Goal: Task Accomplishment & Management: Manage account settings

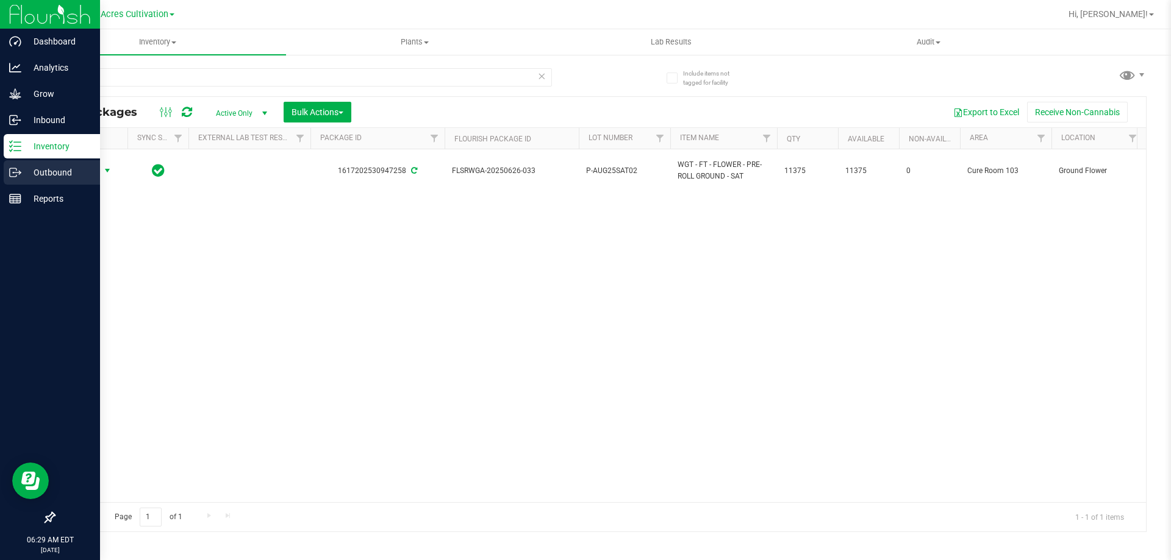
click at [40, 165] on div "Outbound" at bounding box center [52, 172] width 96 height 24
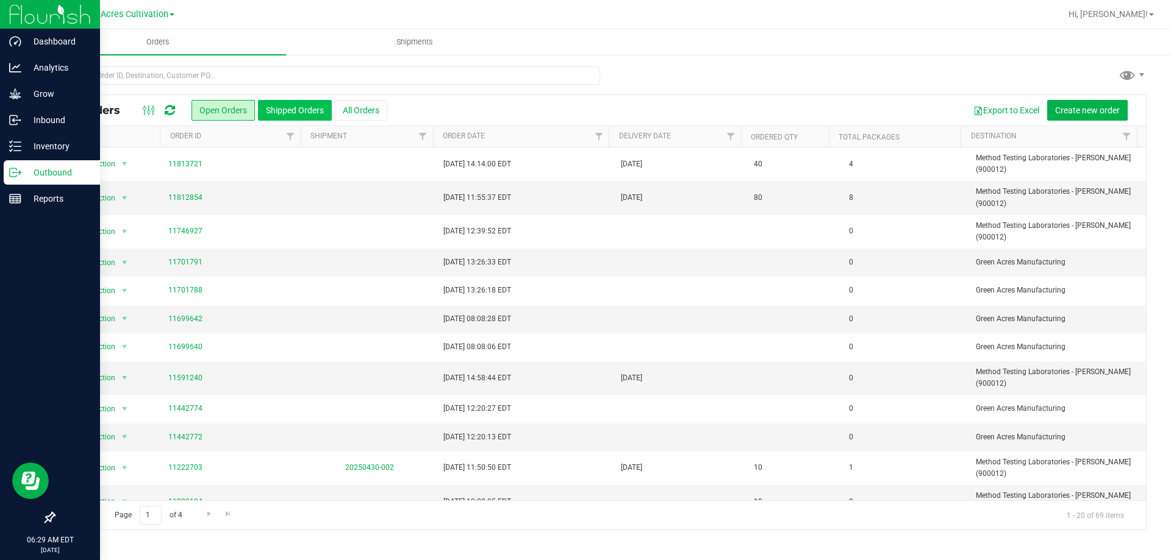
click at [309, 105] on button "Shipped Orders" at bounding box center [295, 110] width 74 height 21
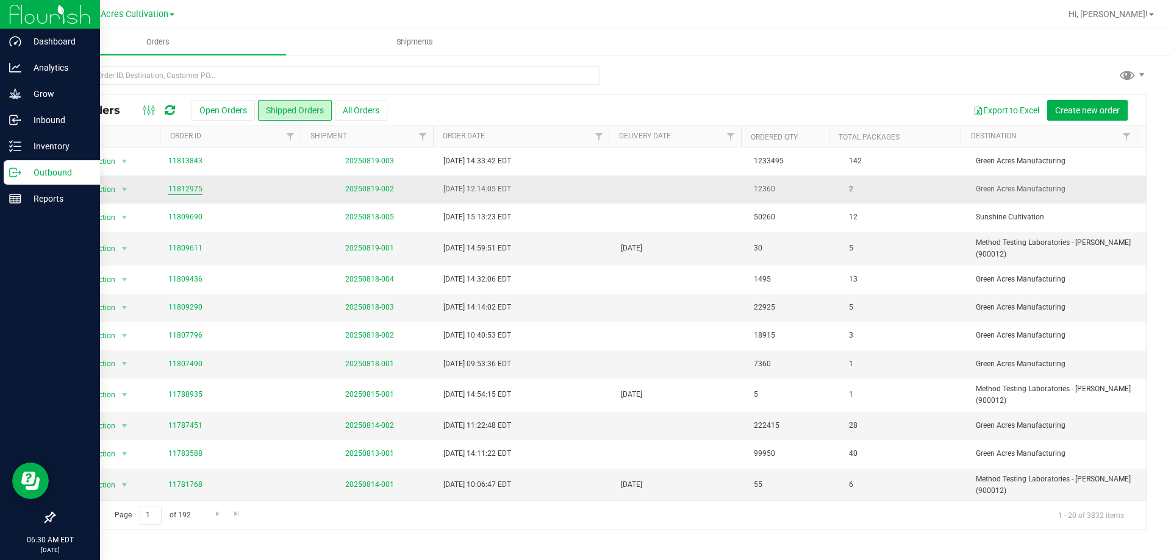
click at [180, 187] on link "11812975" at bounding box center [185, 190] width 34 height 12
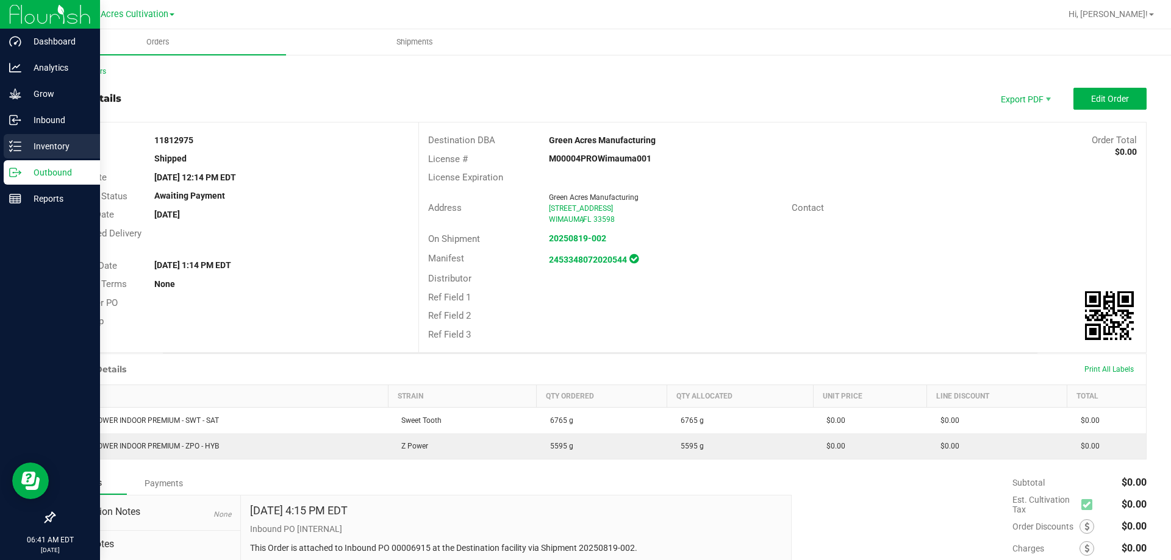
click at [41, 141] on p "Inventory" at bounding box center [57, 146] width 73 height 15
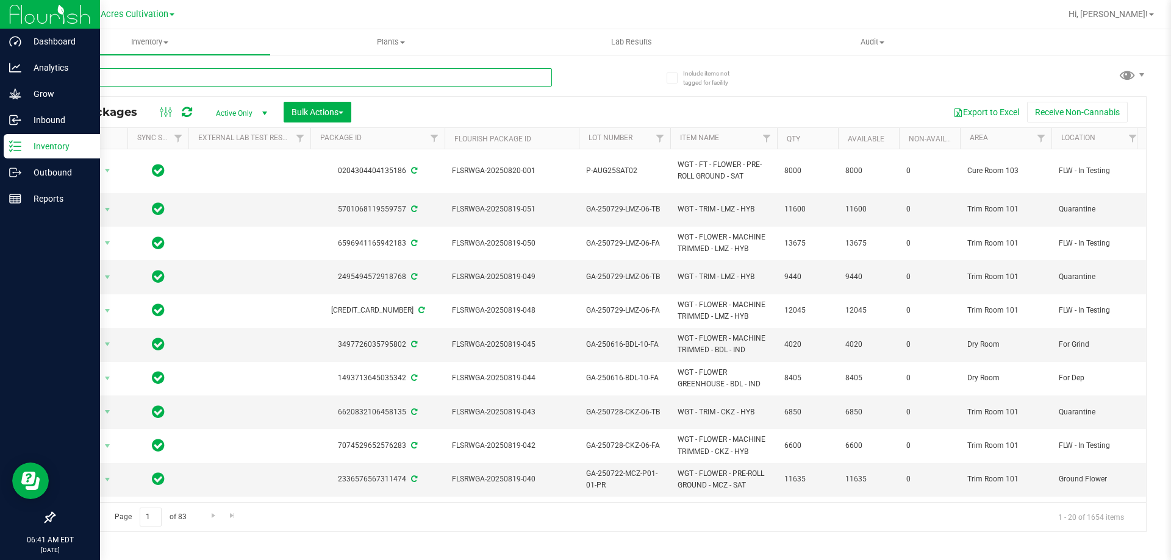
click at [367, 79] on input "text" at bounding box center [303, 77] width 498 height 18
paste input "0702-BCT-PR-02"
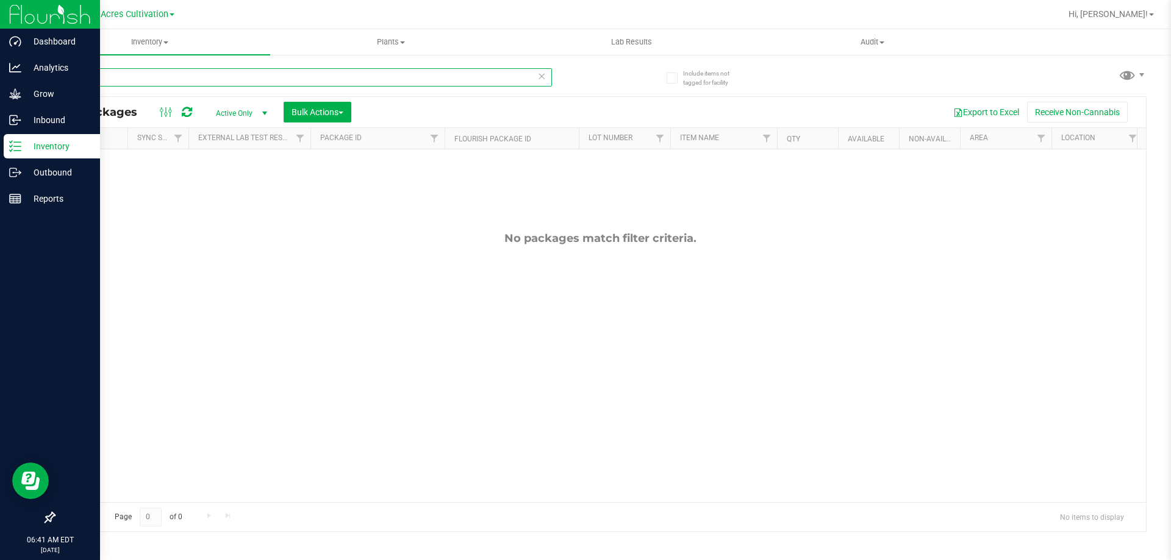
type input "0"
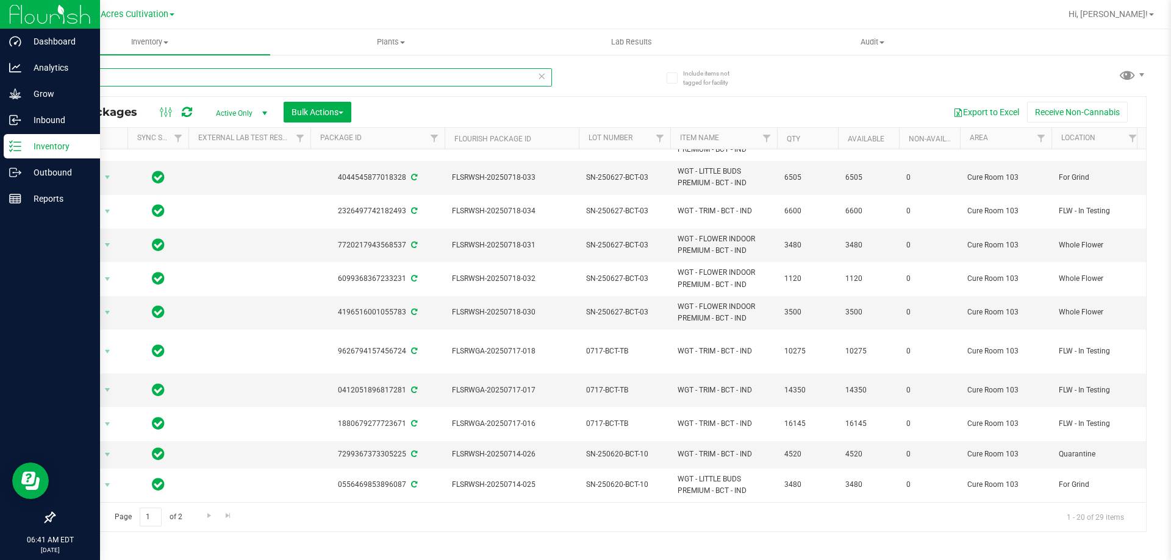
scroll to position [312, 0]
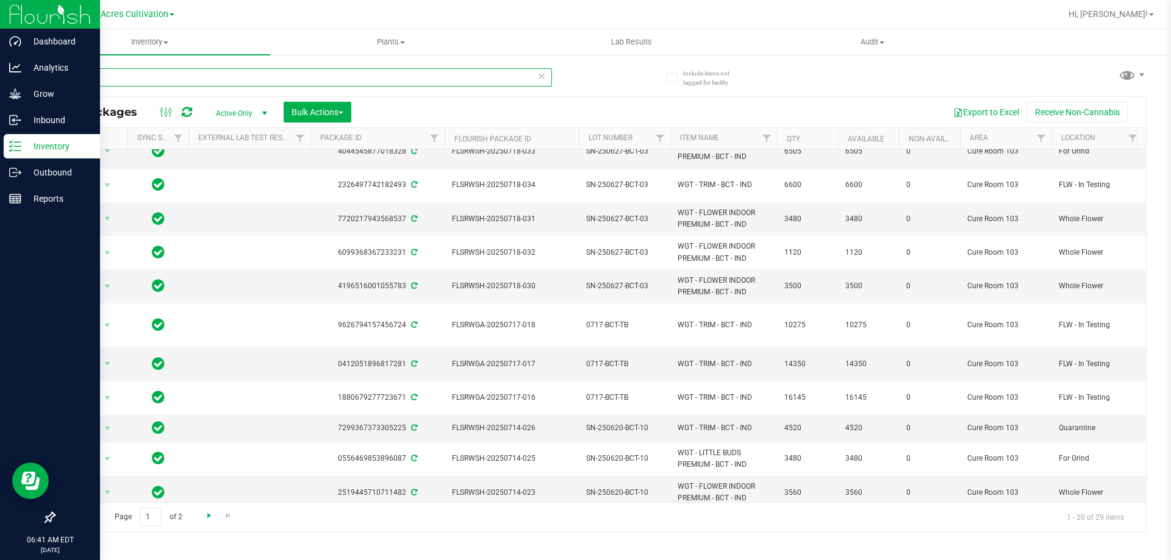
type input "bct"
click at [208, 512] on span "Go to the next page" at bounding box center [209, 516] width 10 height 10
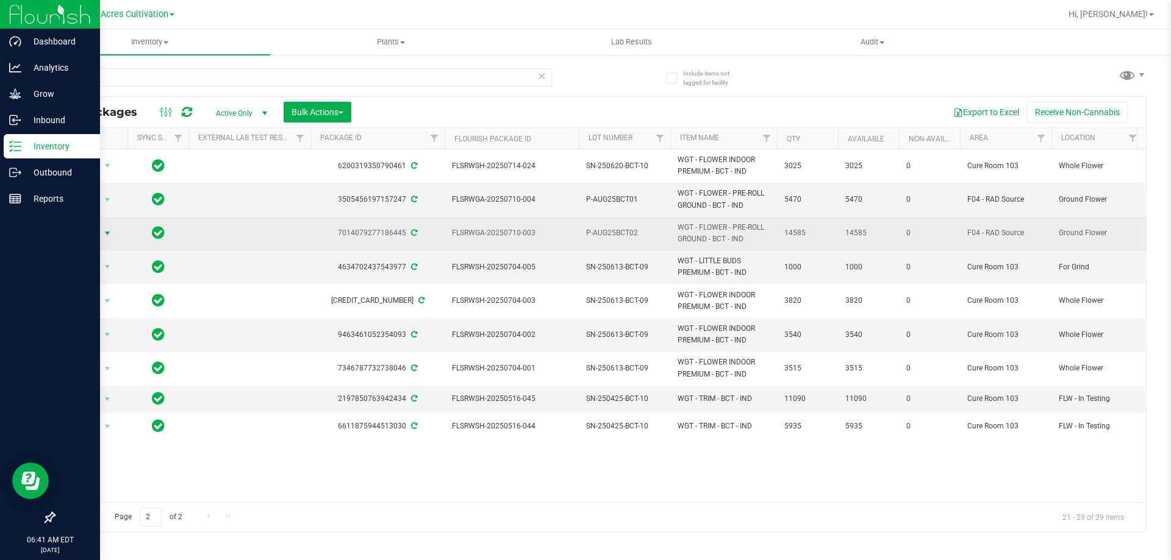
click at [104, 234] on span "select" at bounding box center [107, 234] width 10 height 10
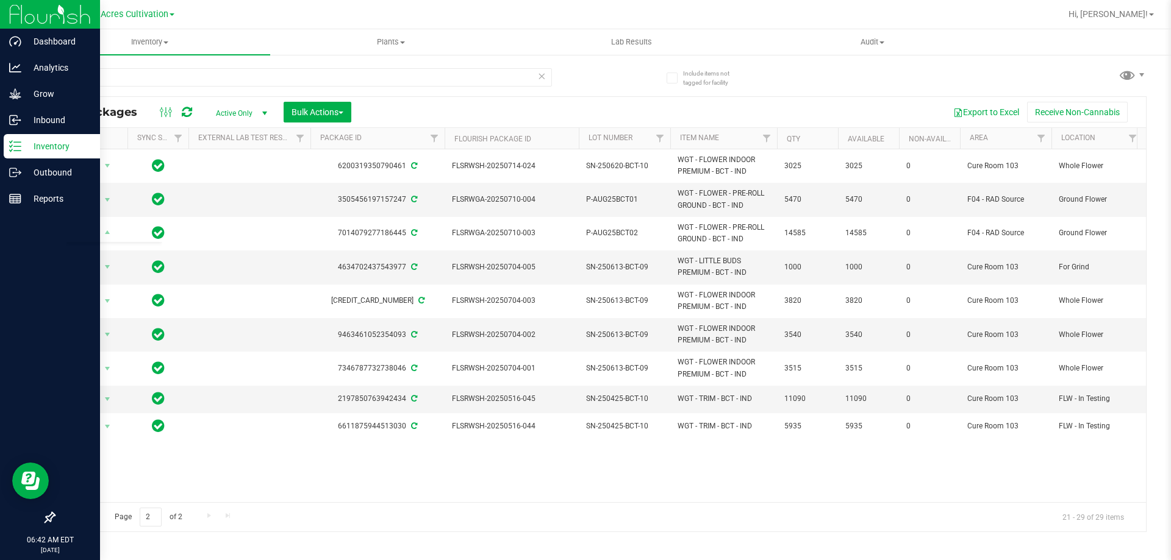
click at [312, 4] on div at bounding box center [639, 14] width 842 height 24
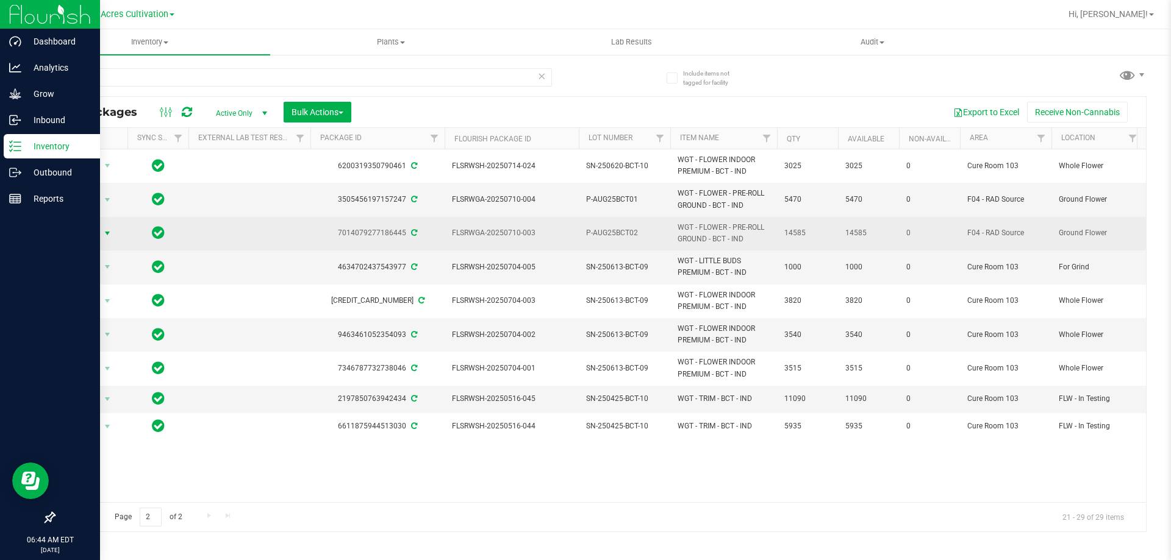
click at [105, 232] on span "select" at bounding box center [107, 234] width 10 height 10
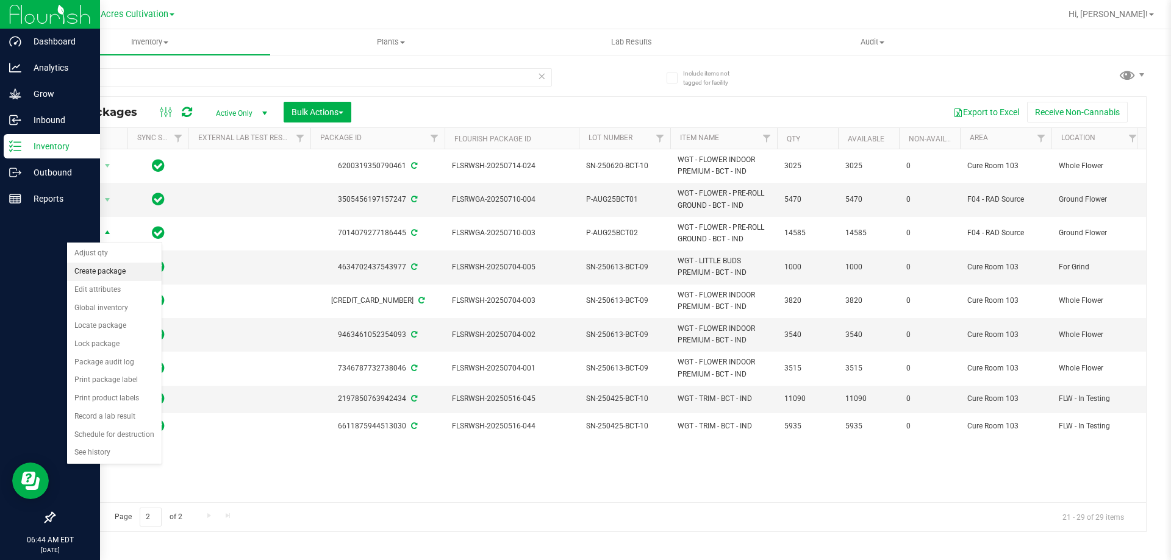
click at [109, 270] on li "Create package" at bounding box center [114, 272] width 95 height 18
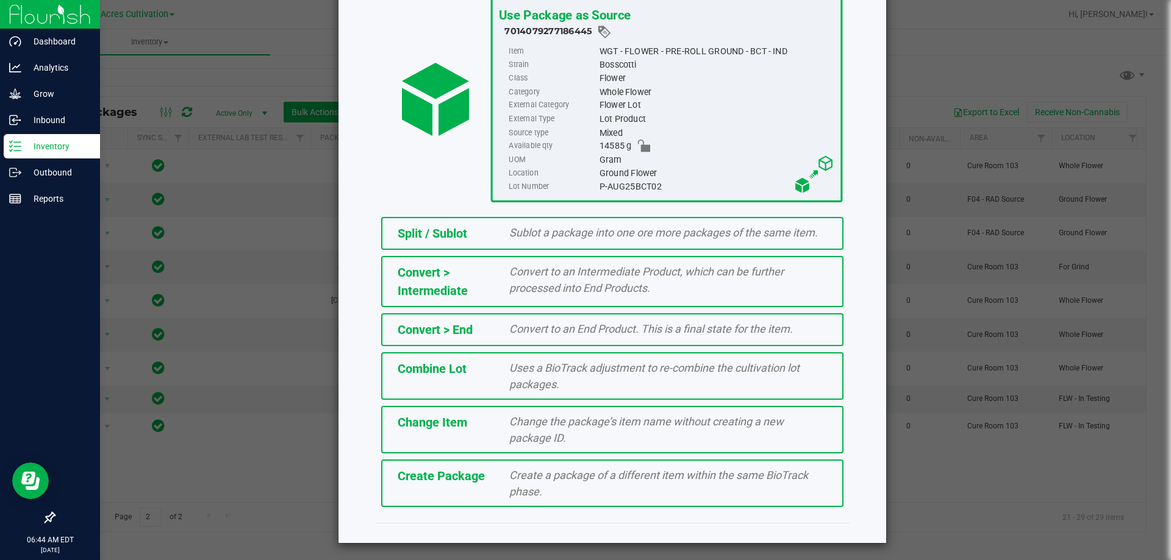
scroll to position [88, 0]
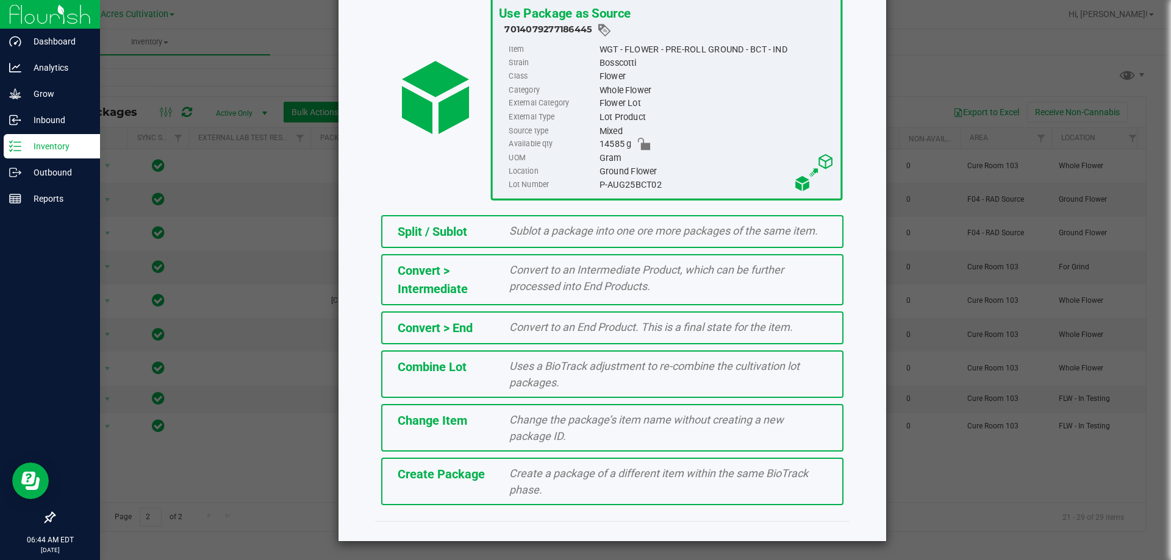
click at [454, 473] on span "Create Package" at bounding box center [441, 474] width 87 height 15
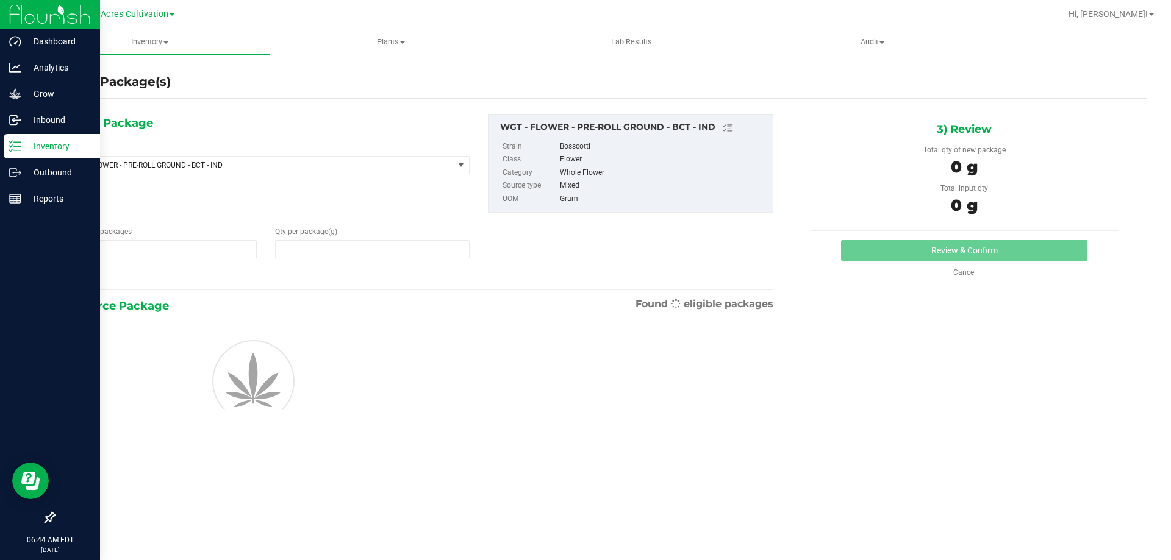
type input "1"
type input "0.0000"
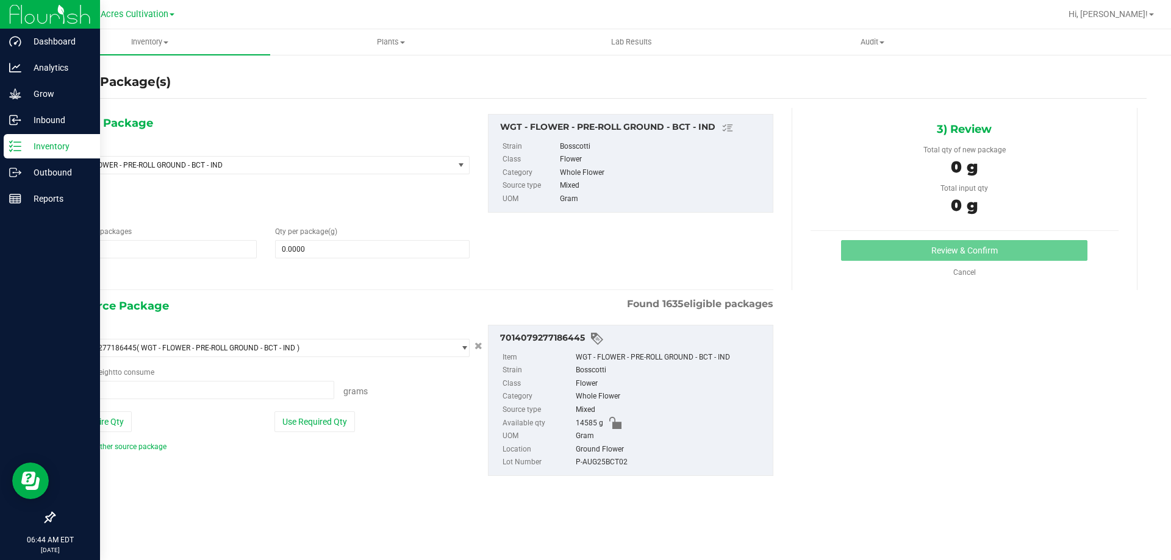
type input "0.0000 g"
click at [431, 252] on span at bounding box center [372, 249] width 194 height 18
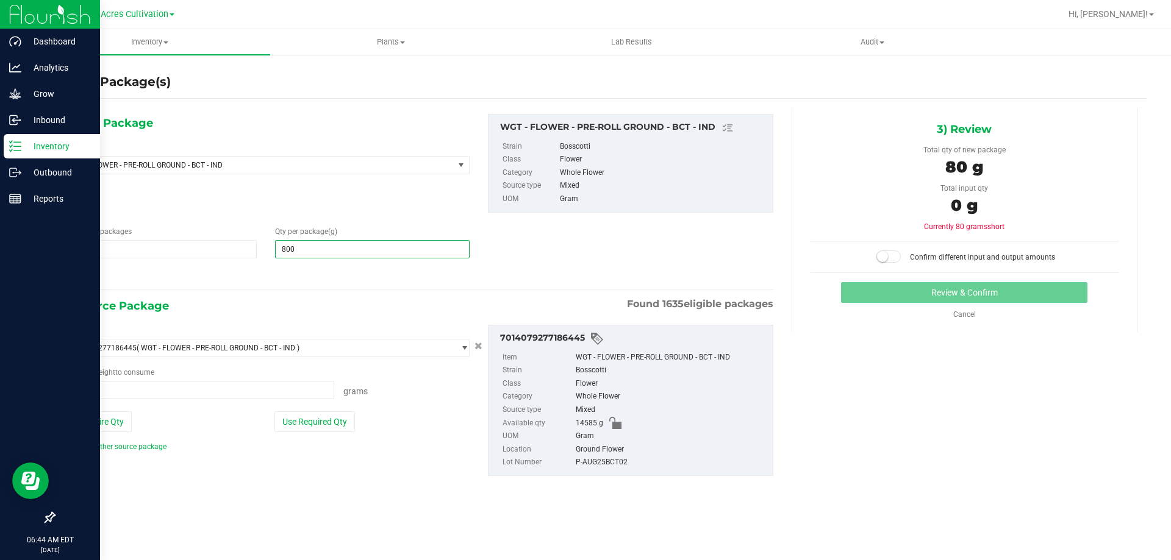
type input "8000"
type input "8,000.0000"
click at [312, 424] on button "Use Required Qty" at bounding box center [314, 422] width 80 height 21
type input "8000.0000 g"
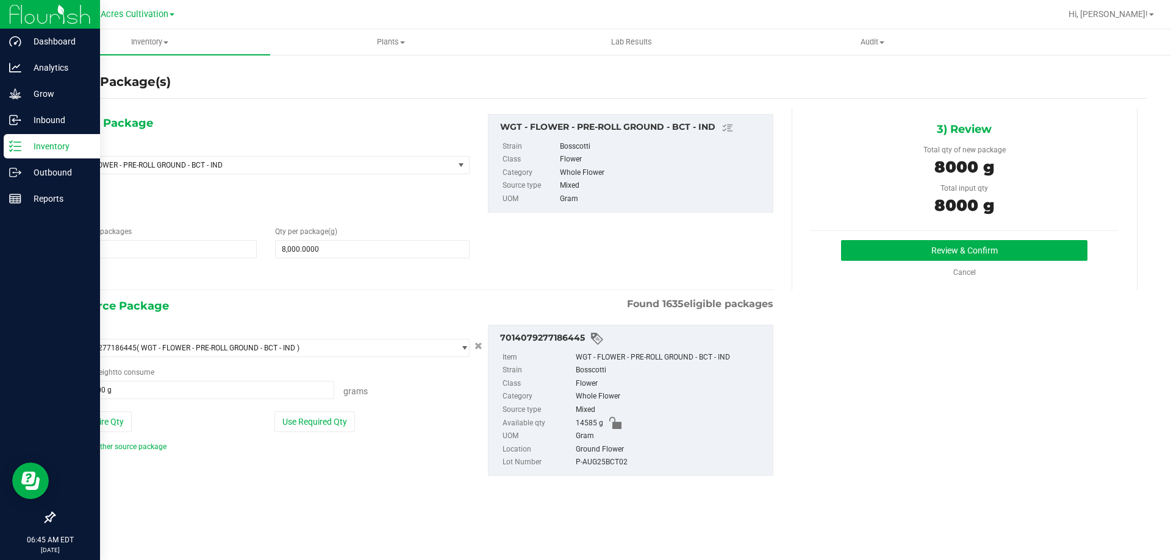
click at [601, 460] on div "P-AUG25BCT02" at bounding box center [671, 462] width 191 height 13
click at [599, 460] on div "P-AUG25BCT02" at bounding box center [671, 462] width 191 height 13
drag, startPoint x: 598, startPoint y: 459, endPoint x: 523, endPoint y: 462, distance: 75.1
click at [523, 462] on label "Lot Number" at bounding box center [537, 462] width 71 height 13
click at [576, 462] on div "P-AUG25BCT02" at bounding box center [671, 462] width 191 height 13
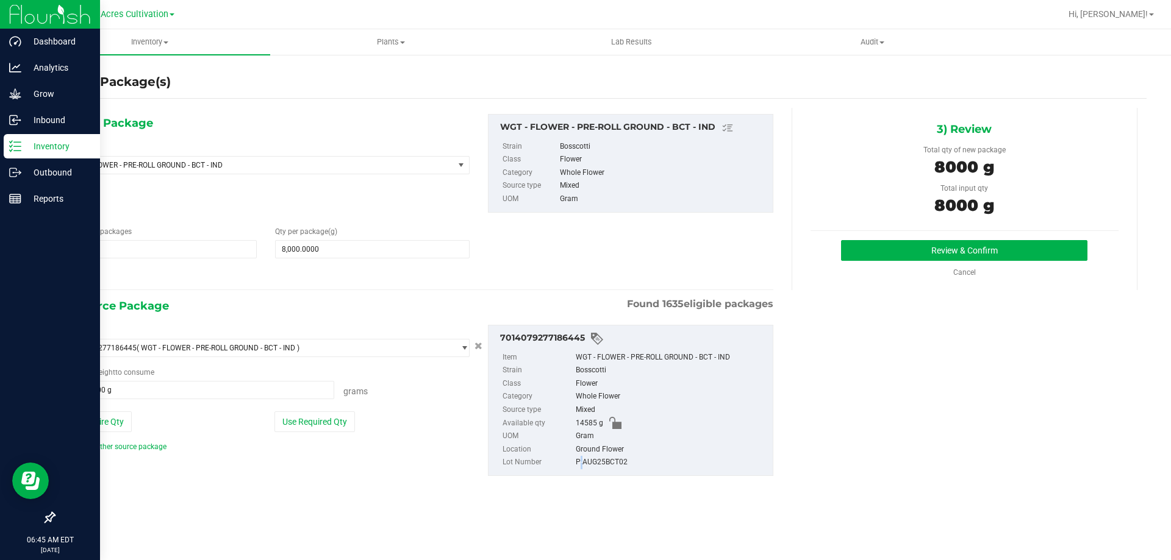
click at [576, 462] on div "P-AUG25BCT02" at bounding box center [671, 462] width 191 height 13
copy div "P-AUG25BCT02"
click at [906, 239] on div "3) Review Total qty of new package 8000 g Total input qty 8000 g Review & Confi…" at bounding box center [965, 199] width 346 height 182
click at [883, 254] on button "Review & Confirm" at bounding box center [964, 250] width 246 height 21
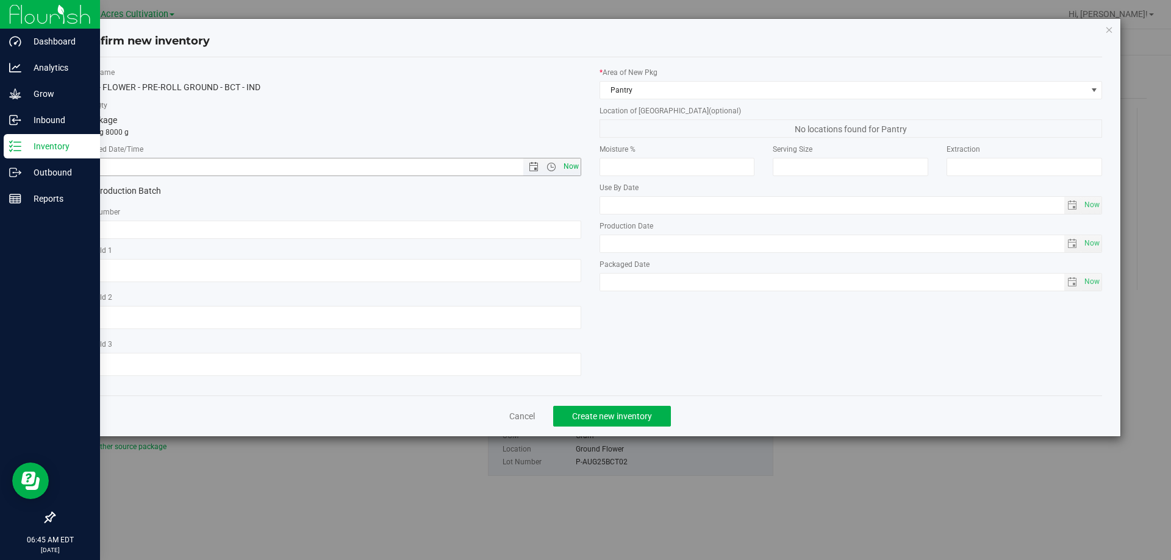
click at [568, 172] on span "Now" at bounding box center [570, 167] width 21 height 18
type input "[DATE] 6:45 AM"
click at [542, 240] on div "Item Name WGT - FLOWER - PRE-ROLL GROUND - BCT - IND Total Qty 1 package totali…" at bounding box center [329, 226] width 521 height 319
click at [542, 229] on input "text" at bounding box center [329, 230] width 503 height 18
paste input "P-AUG25BCT02"
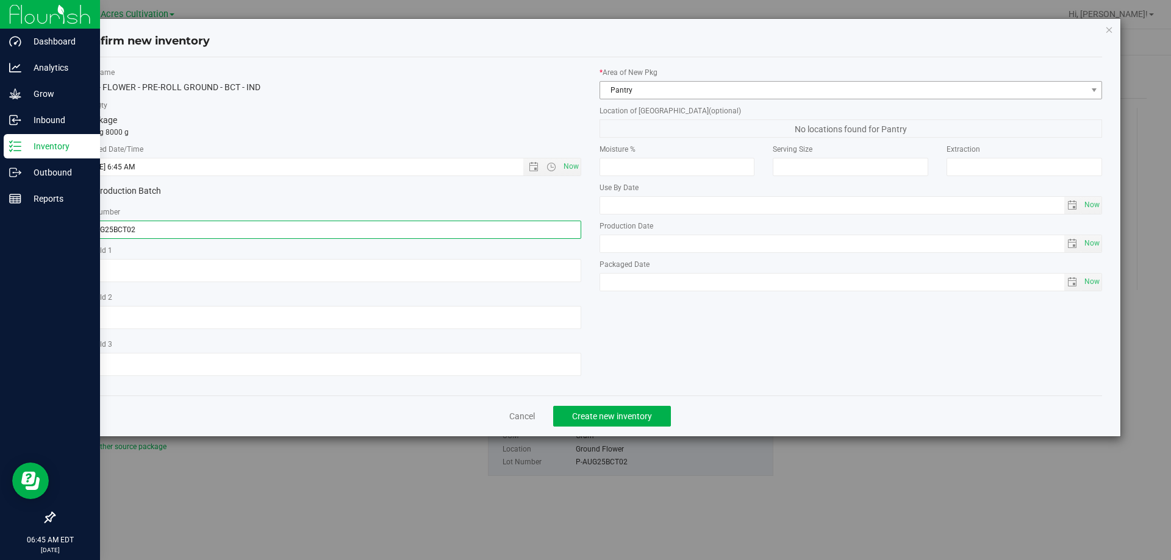
type input "P-AUG25BCT02"
click at [720, 96] on span "Pantry" at bounding box center [843, 90] width 487 height 17
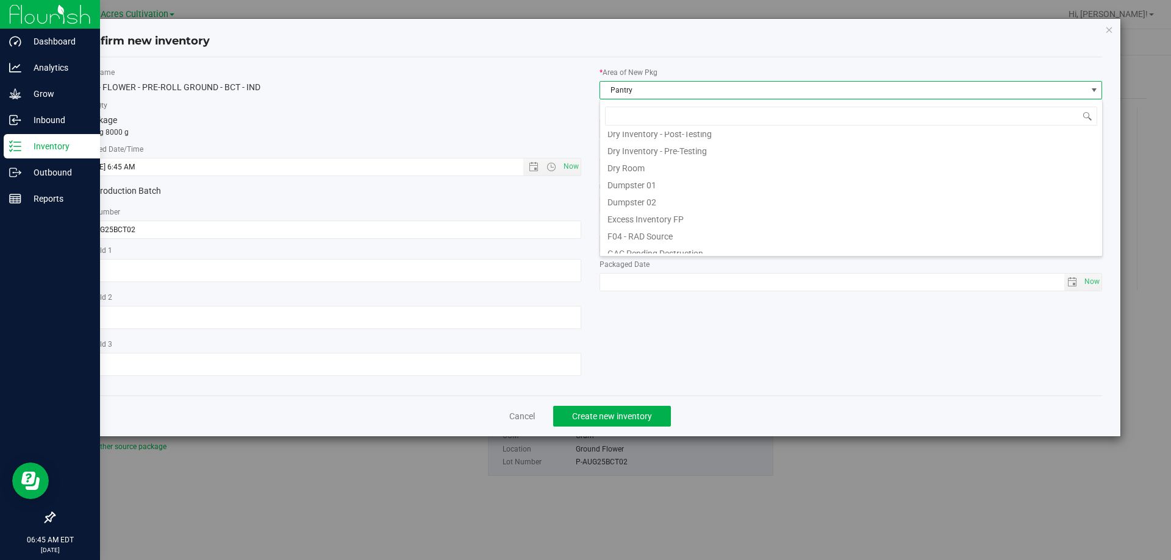
scroll to position [46, 0]
click at [657, 249] on li "F04 - RAD Source" at bounding box center [851, 247] width 502 height 17
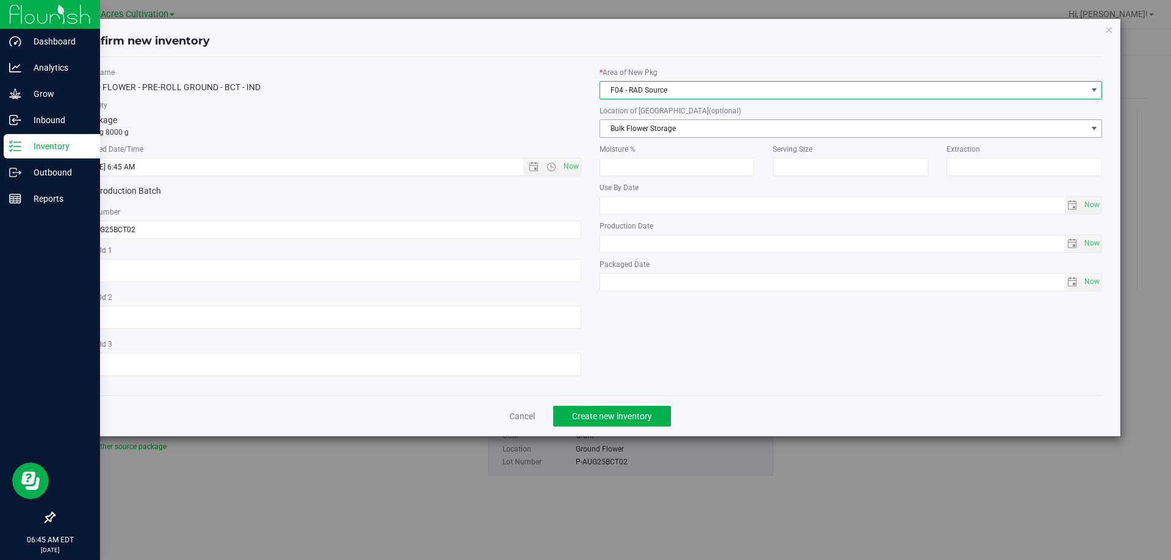
click at [667, 126] on span "Bulk Flower Storage" at bounding box center [843, 128] width 487 height 17
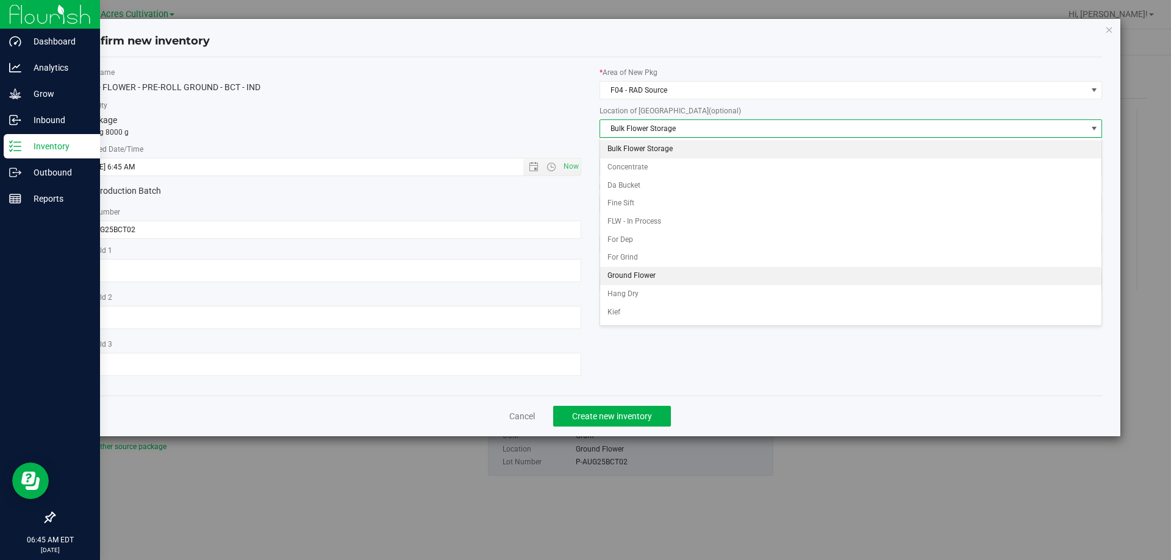
click at [651, 273] on li "Ground Flower" at bounding box center [851, 276] width 502 height 18
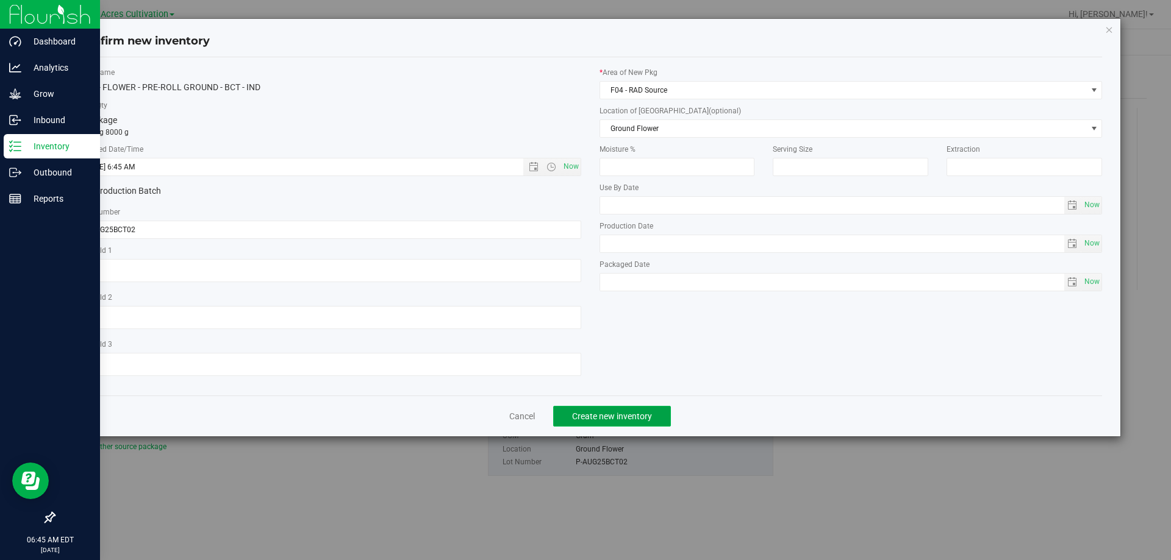
click at [653, 416] on button "Create new inventory" at bounding box center [612, 416] width 118 height 21
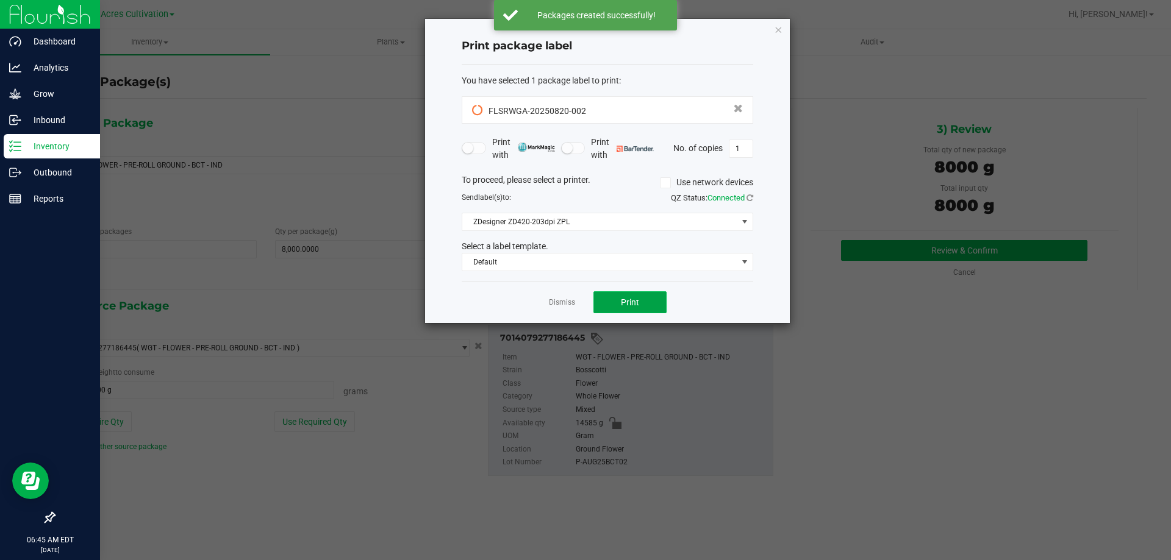
click at [637, 302] on span "Print" at bounding box center [630, 303] width 18 height 10
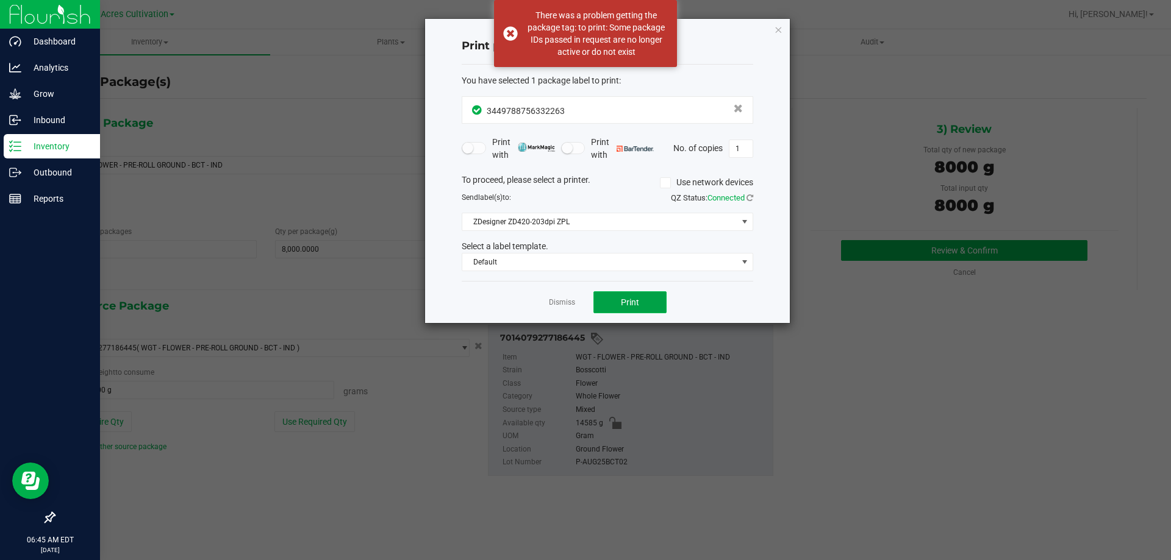
click at [628, 299] on span "Print" at bounding box center [630, 303] width 18 height 10
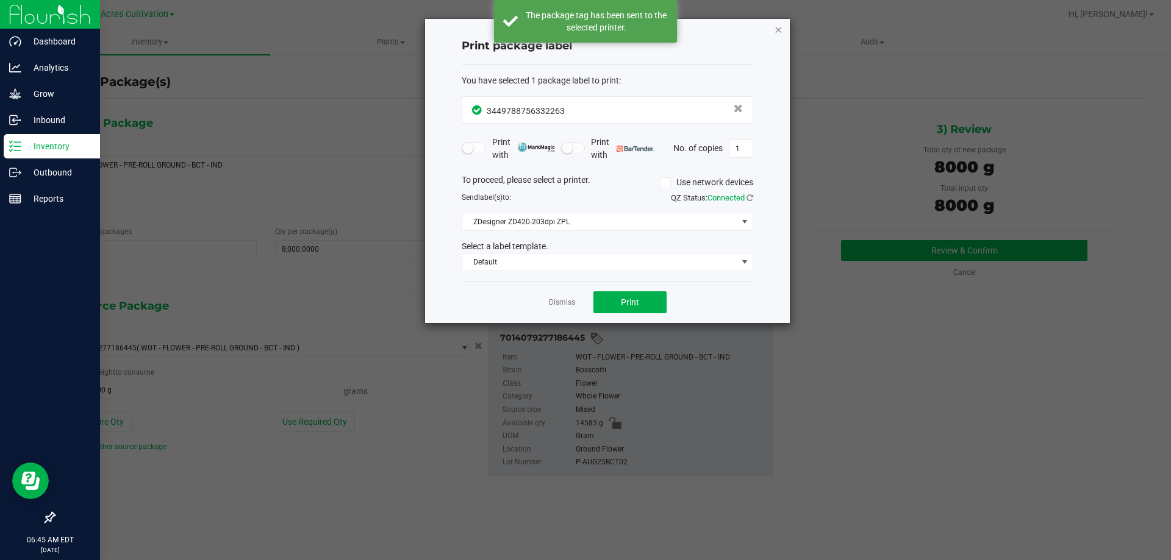
click at [776, 27] on icon "button" at bounding box center [778, 29] width 9 height 15
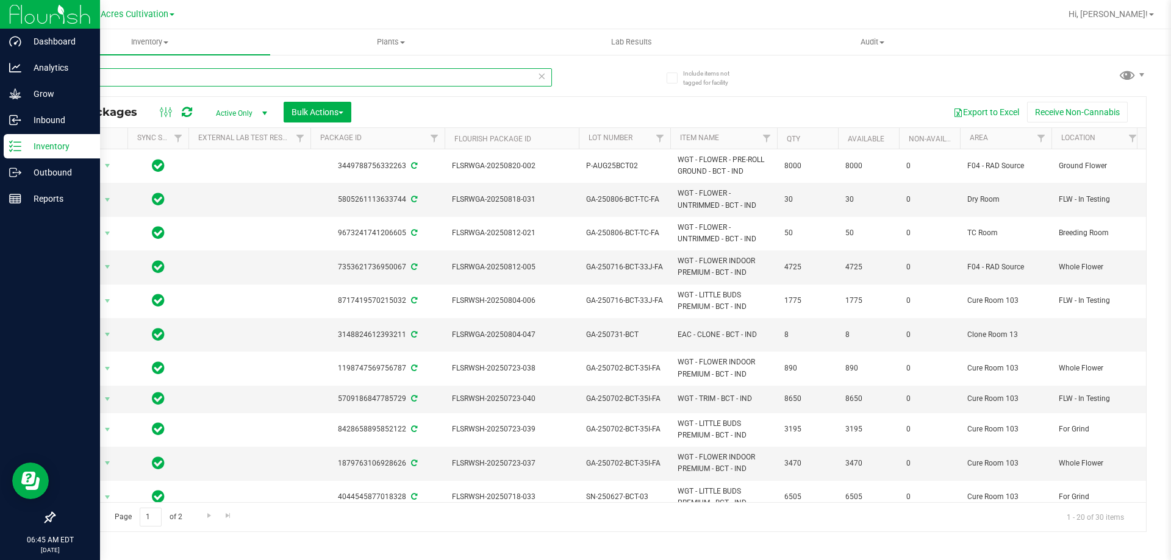
click at [165, 70] on input "bct" at bounding box center [303, 77] width 498 height 18
paste input "P-AUG25BCT02"
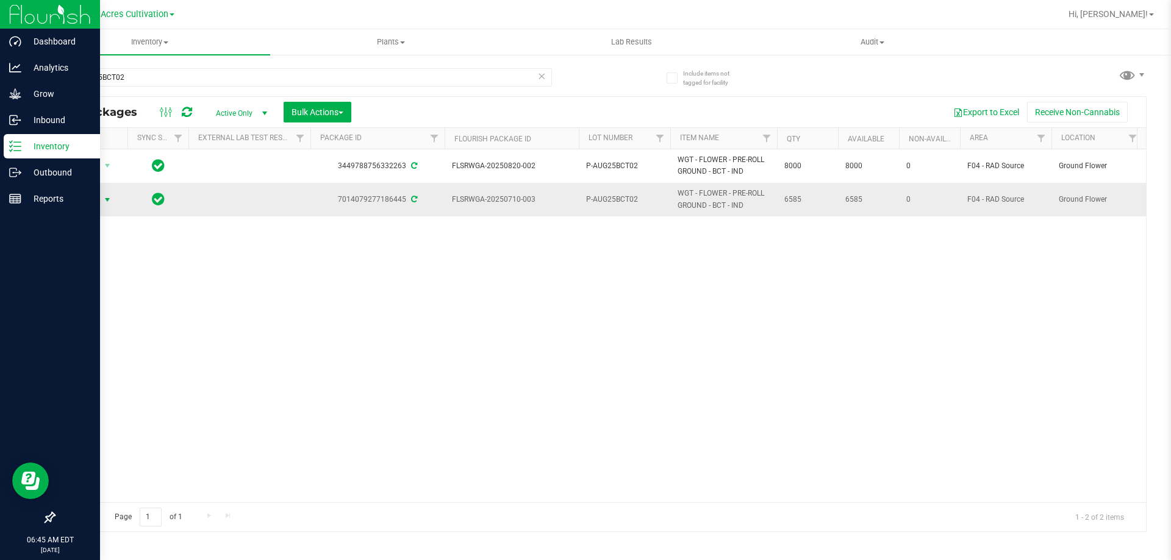
click at [104, 197] on span "select" at bounding box center [107, 200] width 10 height 10
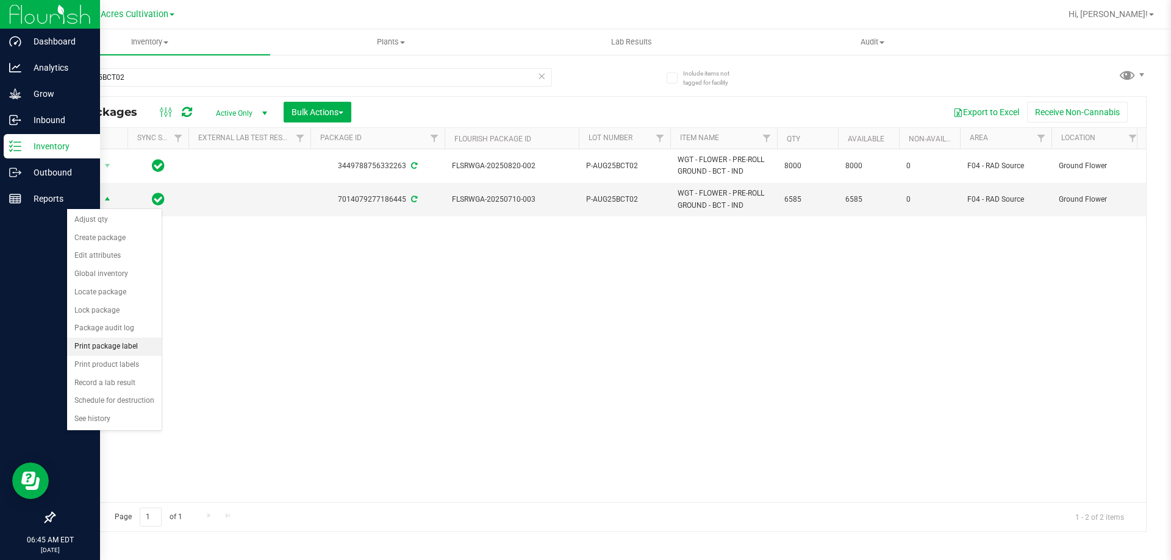
click at [117, 348] on li "Print package label" at bounding box center [114, 347] width 95 height 18
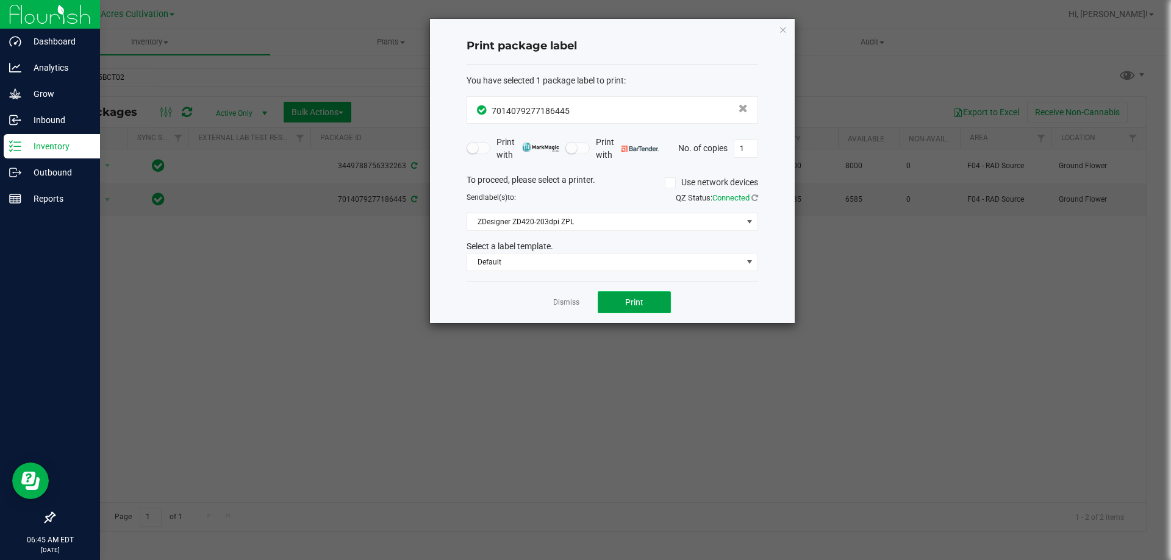
click at [640, 299] on span "Print" at bounding box center [634, 303] width 18 height 10
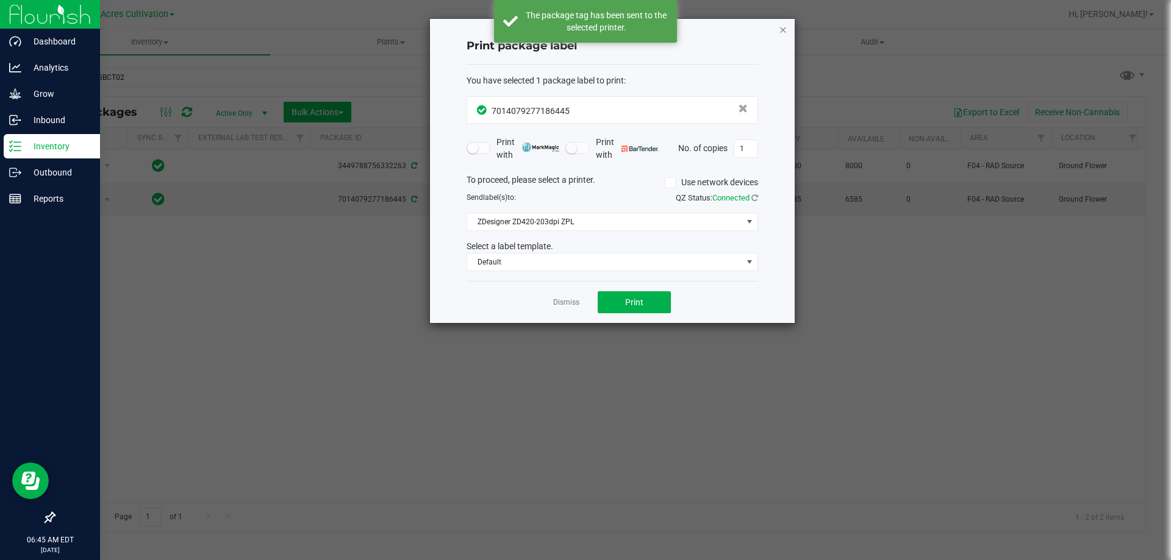
click at [783, 24] on icon "button" at bounding box center [783, 29] width 9 height 15
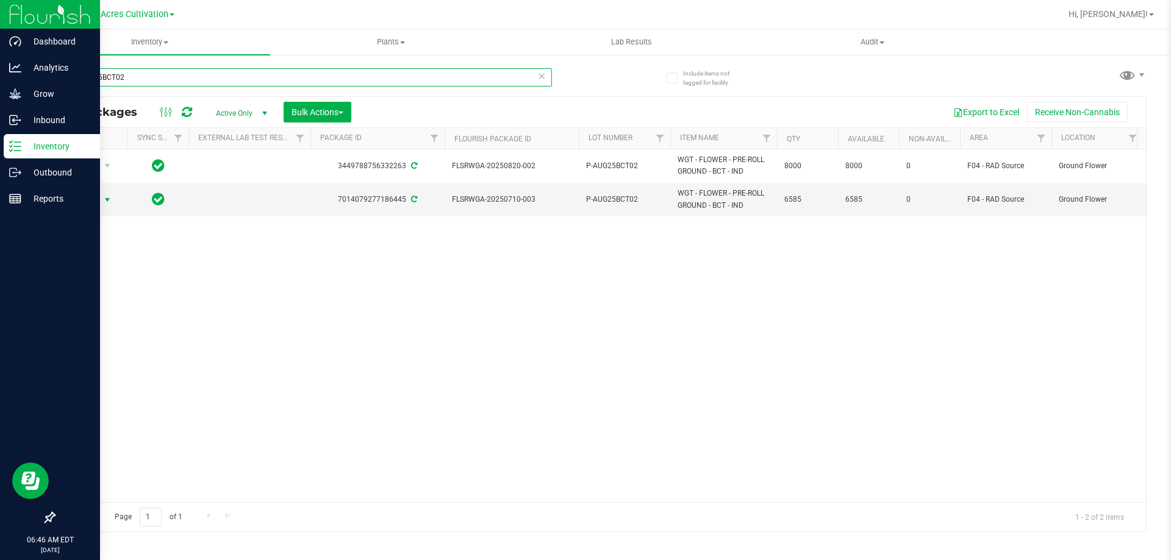
click at [163, 76] on input "P-AUG25BCT02" at bounding box center [303, 77] width 498 height 18
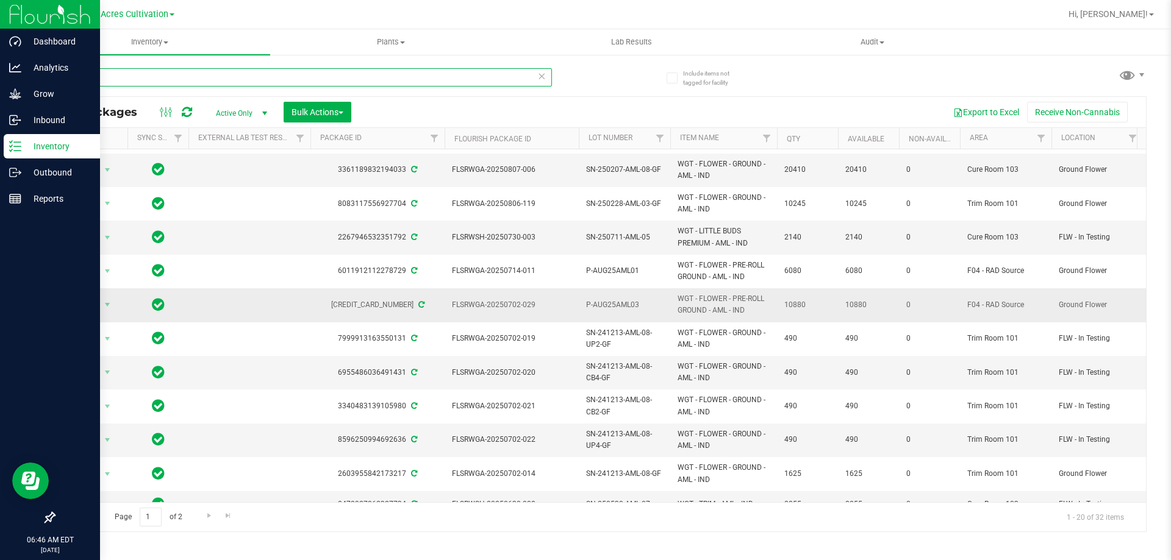
scroll to position [129, 0]
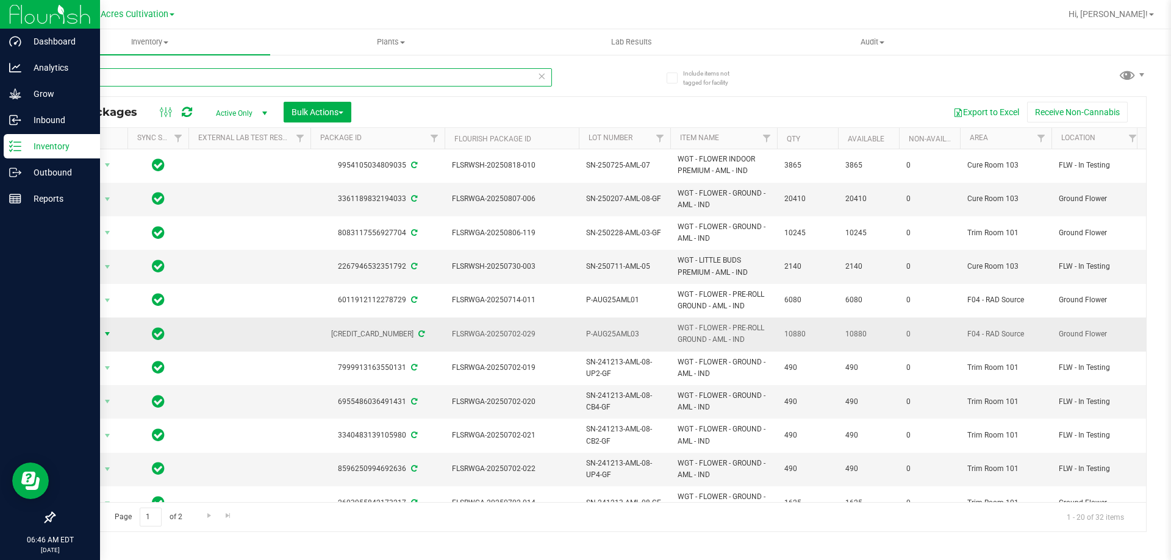
type input "aml"
click at [107, 335] on span "select" at bounding box center [107, 334] width 10 height 10
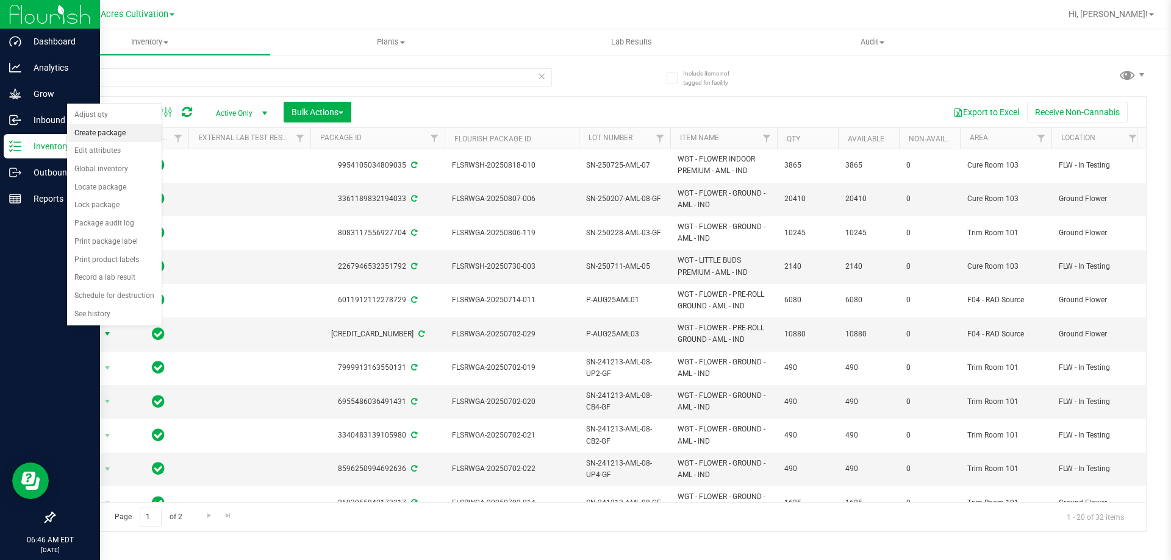
click at [104, 134] on li "Create package" at bounding box center [114, 133] width 95 height 18
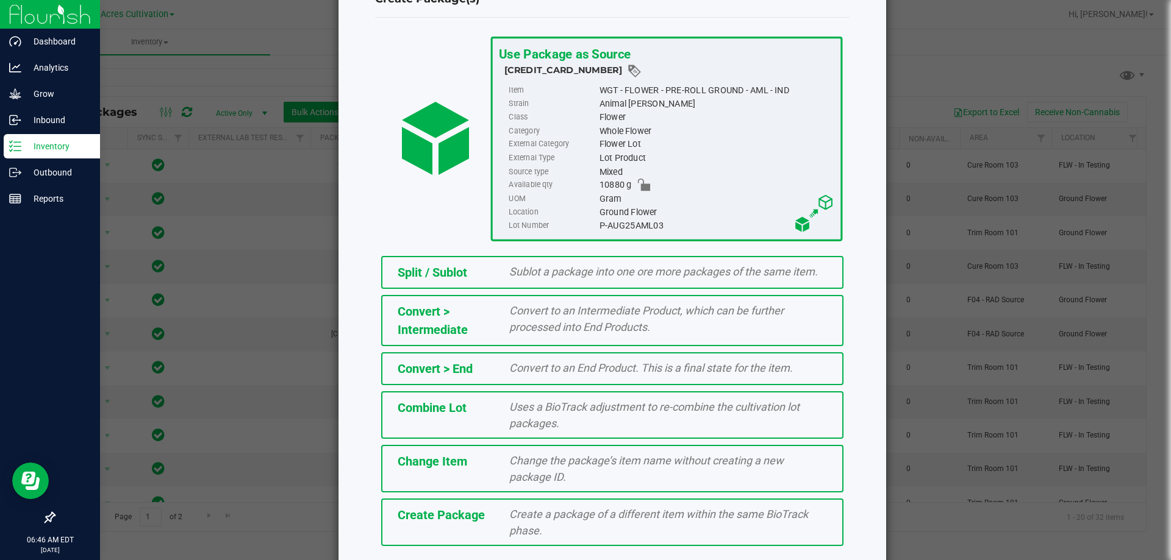
scroll to position [88, 0]
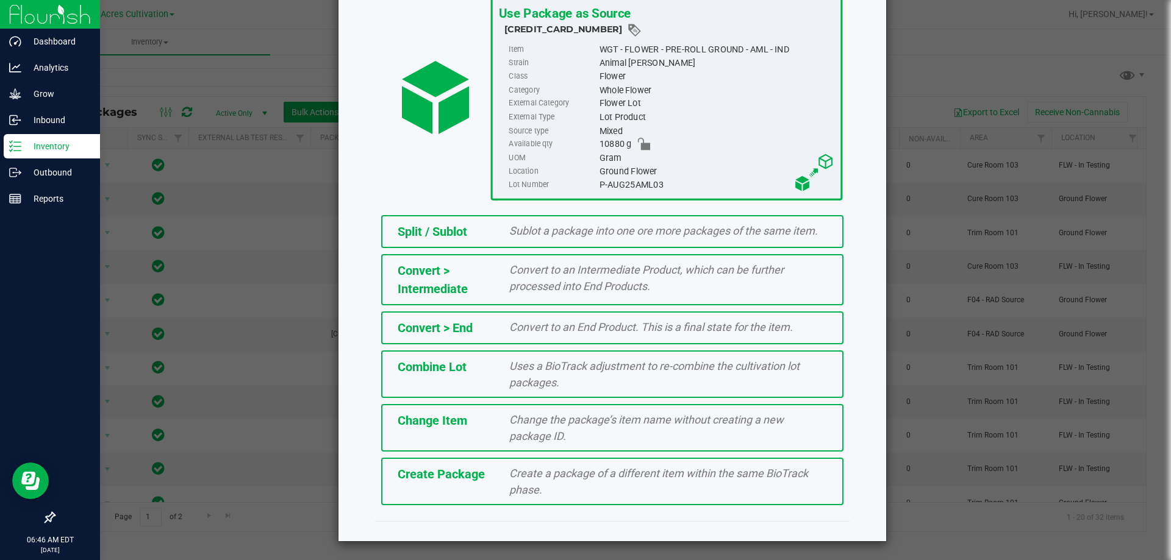
click at [487, 474] on div "Create Package" at bounding box center [444, 474] width 112 height 18
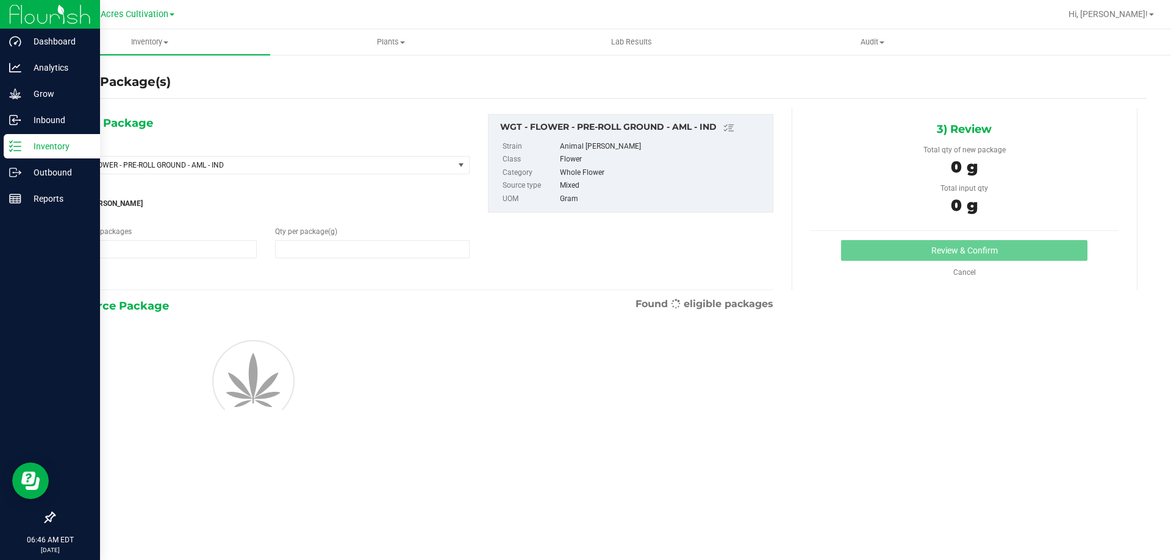
type input "1"
type input "0.0000"
type input "0"
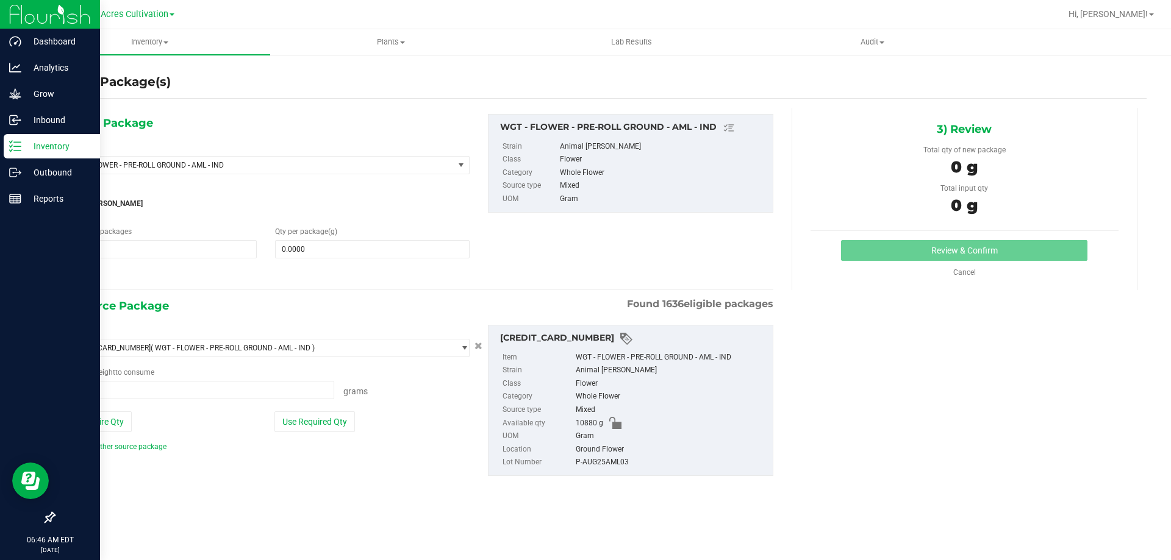
type input "0.0000 g"
click at [392, 242] on span at bounding box center [372, 249] width 194 height 18
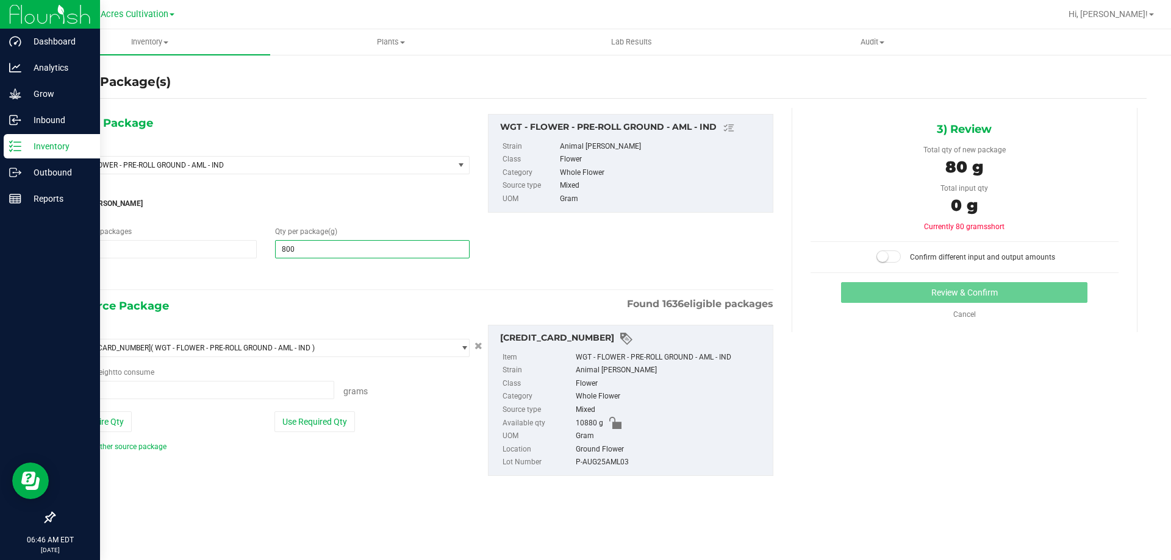
type input "8000"
type input "8,000.0000"
click at [337, 424] on button "Use Required Qty" at bounding box center [314, 422] width 80 height 21
type input "8000.0000 g"
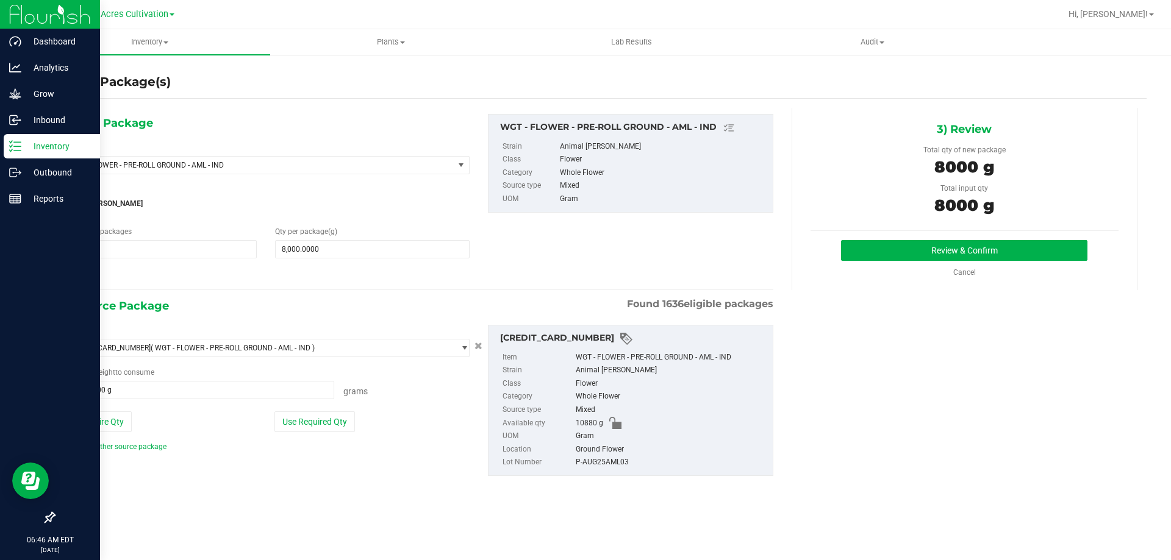
click at [588, 452] on div "Ground Flower" at bounding box center [671, 449] width 191 height 13
click at [587, 459] on div "P-AUG25AML03" at bounding box center [671, 462] width 191 height 13
copy div "P-AUG25AML03"
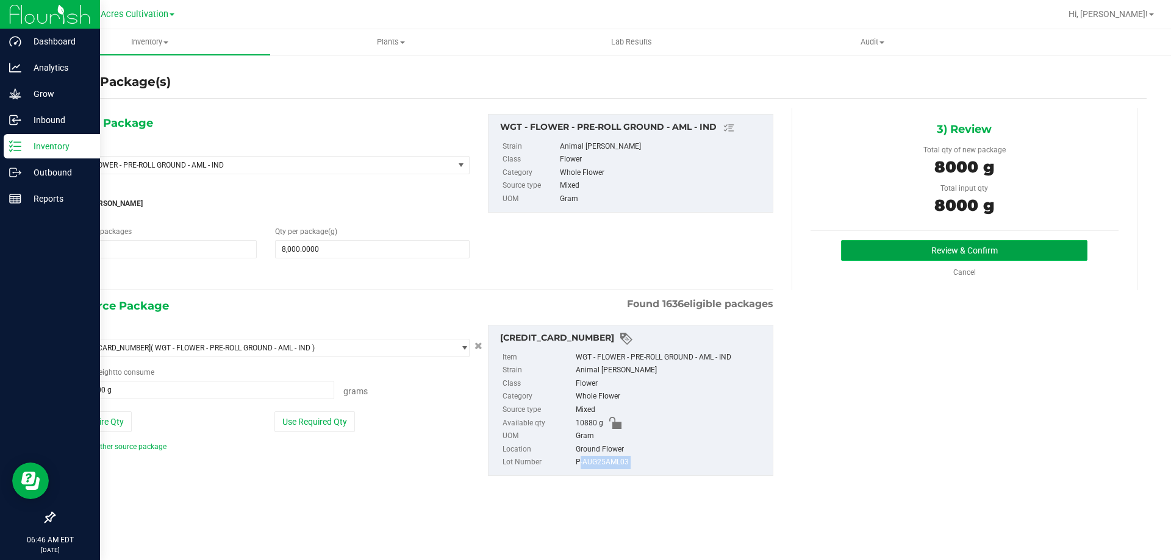
click at [951, 257] on button "Review & Confirm" at bounding box center [964, 250] width 246 height 21
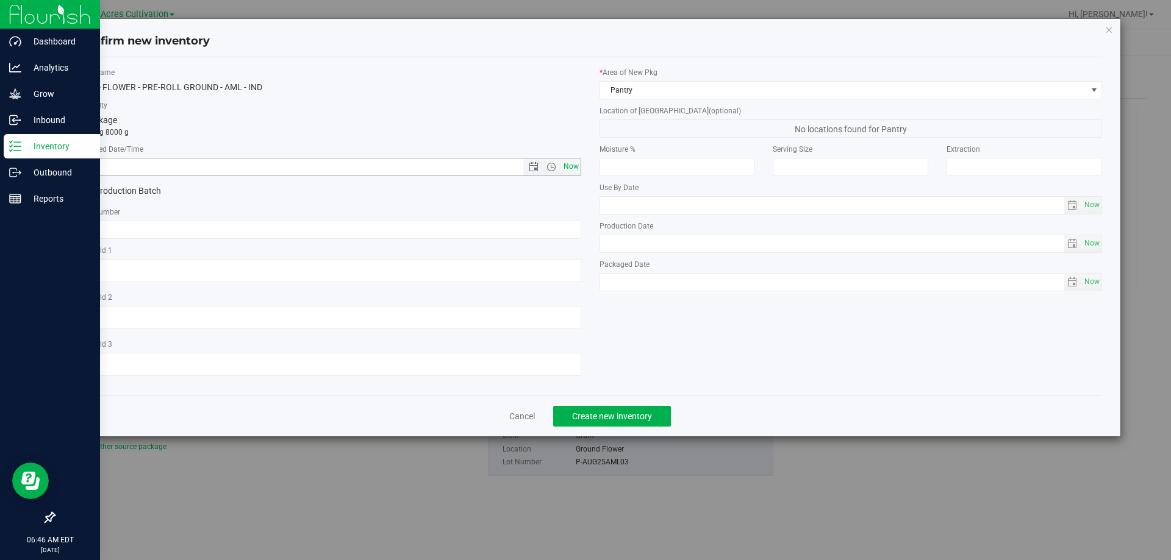
click at [569, 167] on span "Now" at bounding box center [570, 167] width 21 height 18
type input "[DATE] 6:46 AM"
click at [551, 225] on input "text" at bounding box center [329, 230] width 503 height 18
paste input "P-AUG25AML03"
type input "P-AUG25AML03"
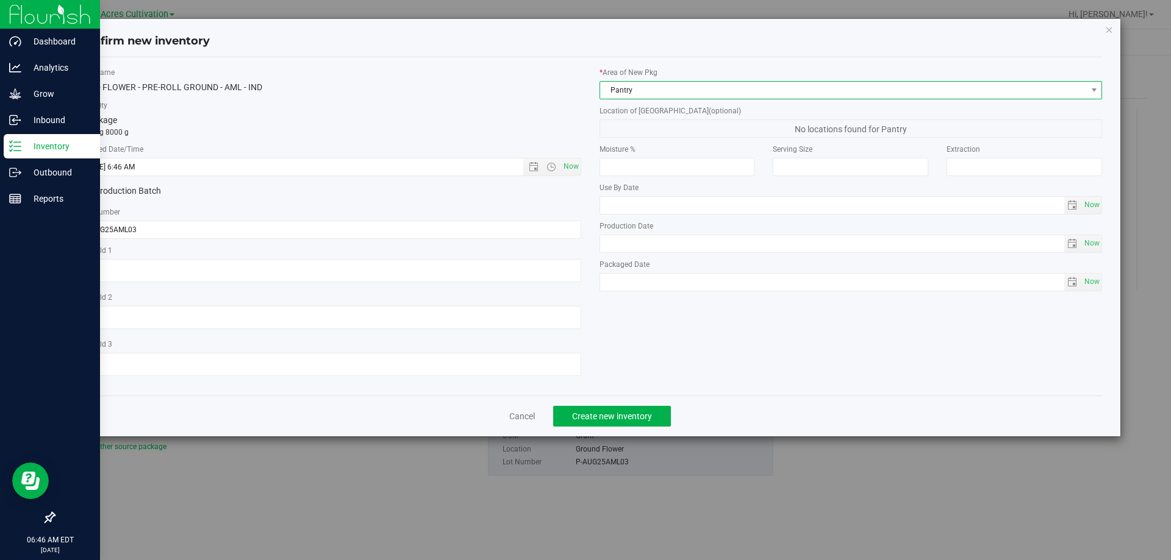
click at [700, 88] on span "Pantry" at bounding box center [843, 90] width 487 height 17
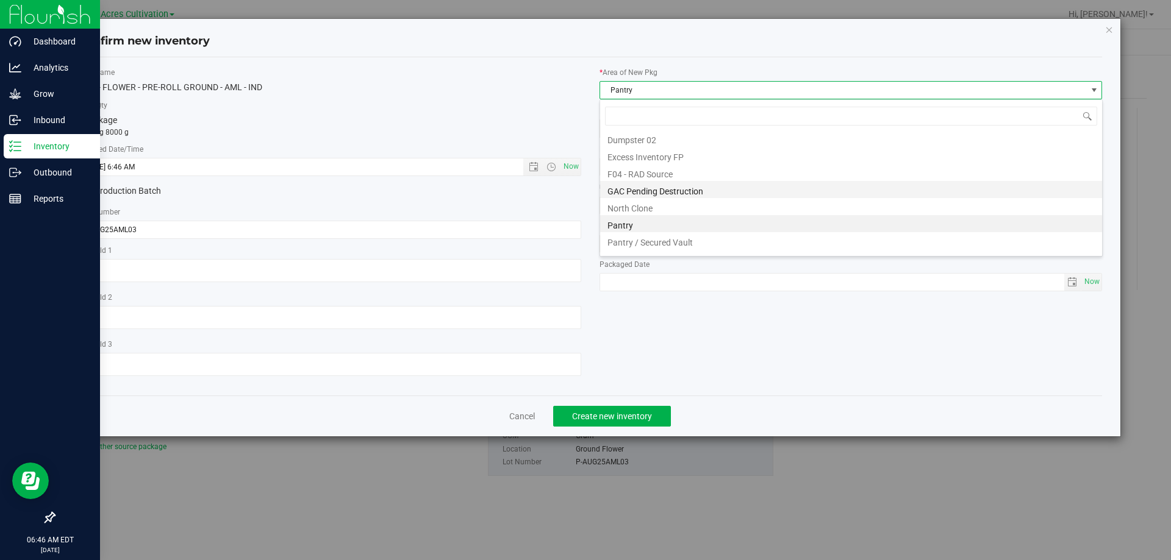
scroll to position [100, 0]
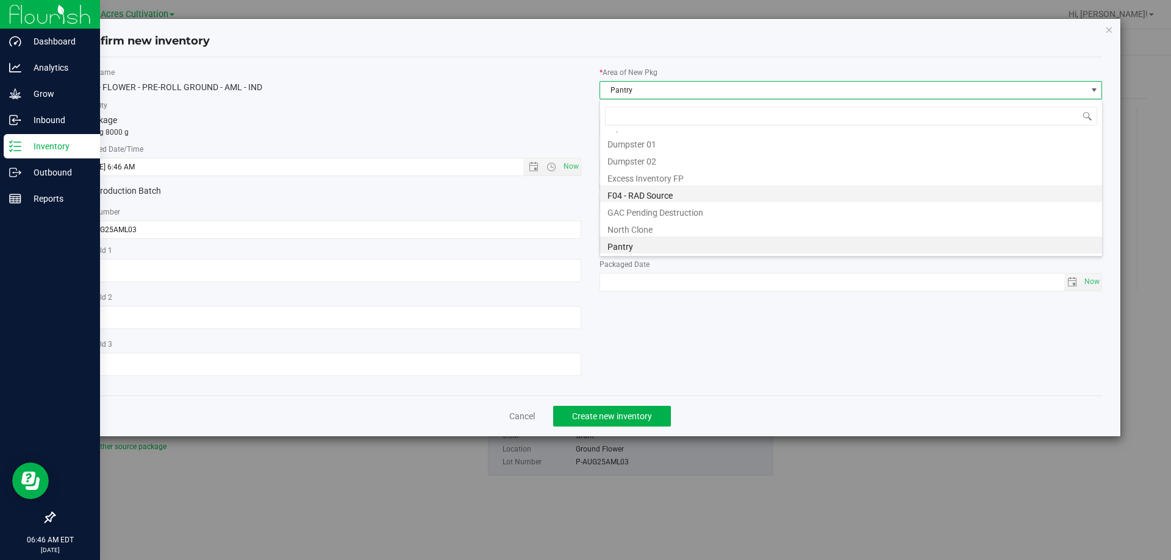
click at [638, 196] on li "F04 - RAD Source" at bounding box center [851, 193] width 502 height 17
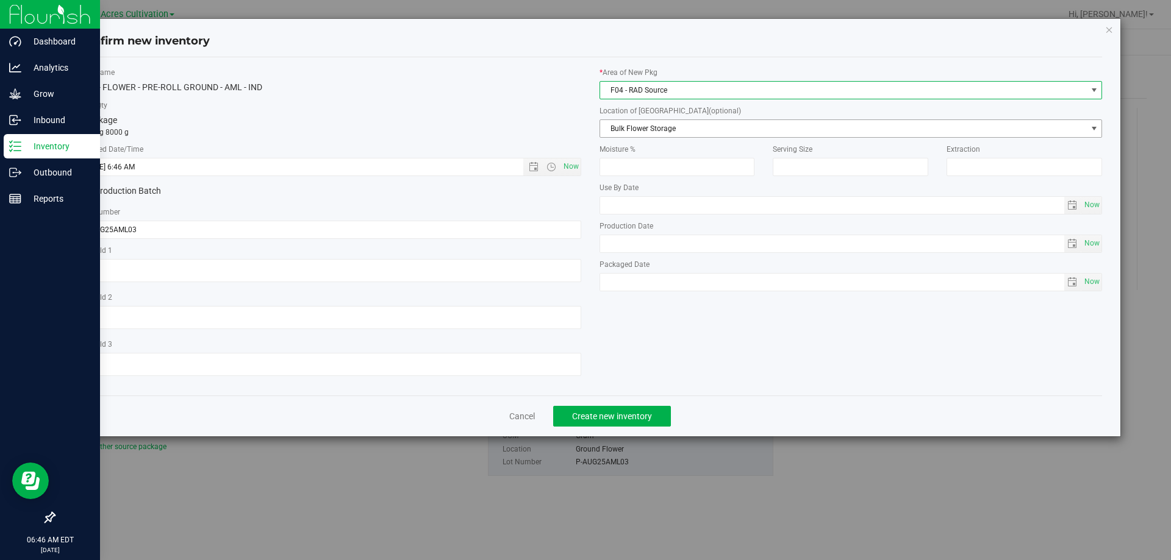
click at [654, 131] on span "Bulk Flower Storage" at bounding box center [843, 128] width 487 height 17
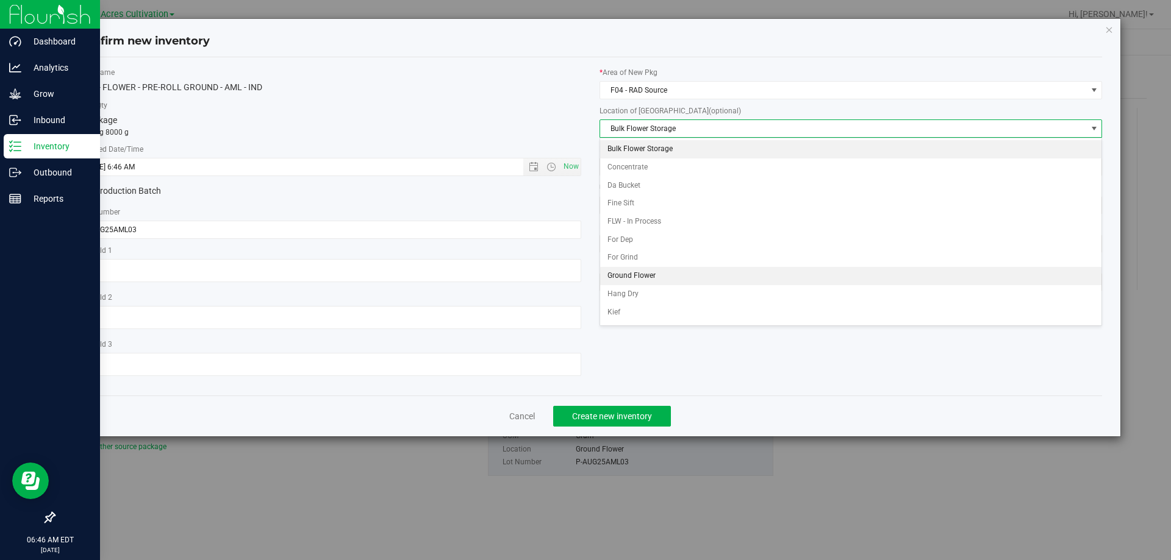
click at [628, 278] on li "Ground Flower" at bounding box center [851, 276] width 502 height 18
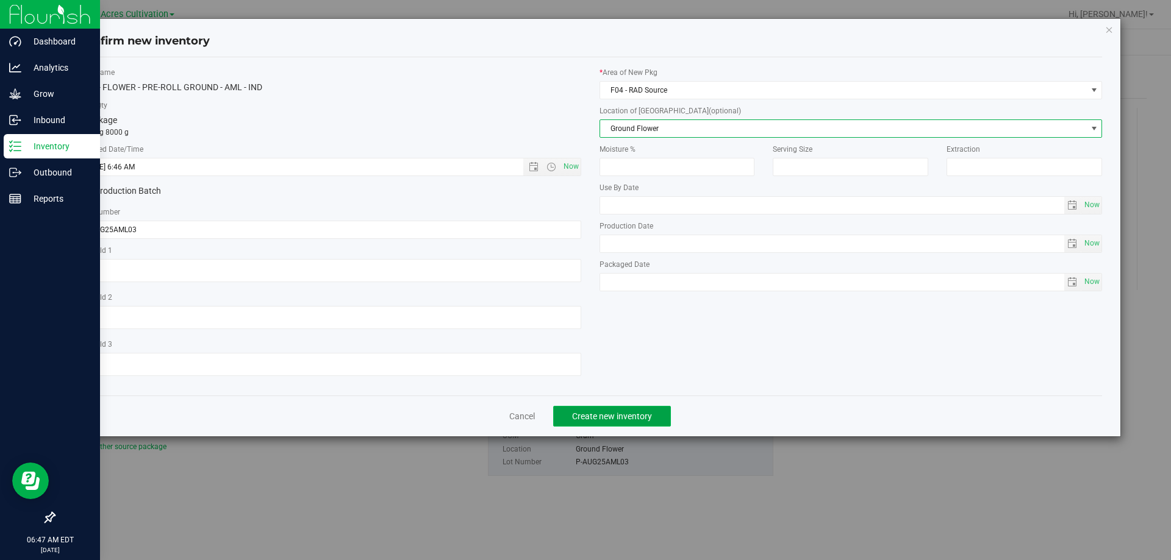
click at [610, 420] on span "Create new inventory" at bounding box center [612, 417] width 80 height 10
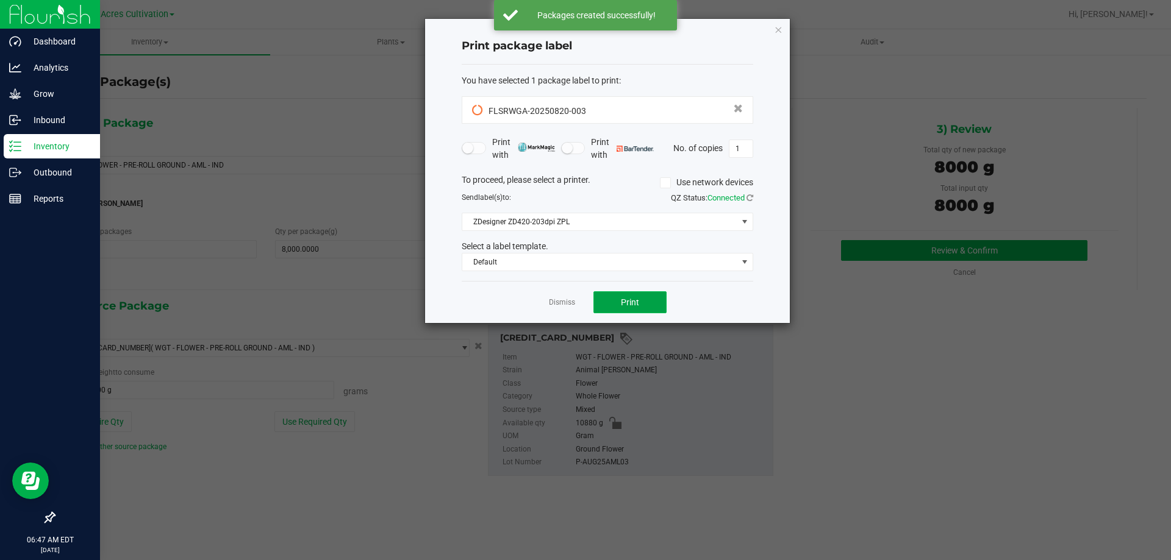
click at [633, 298] on span "Print" at bounding box center [630, 303] width 18 height 10
click at [628, 295] on button "Print" at bounding box center [629, 302] width 73 height 22
click at [778, 37] on div "Print package label You have selected 1 package label to print : 22850168254376…" at bounding box center [607, 171] width 365 height 304
click at [777, 29] on icon "button" at bounding box center [778, 29] width 9 height 15
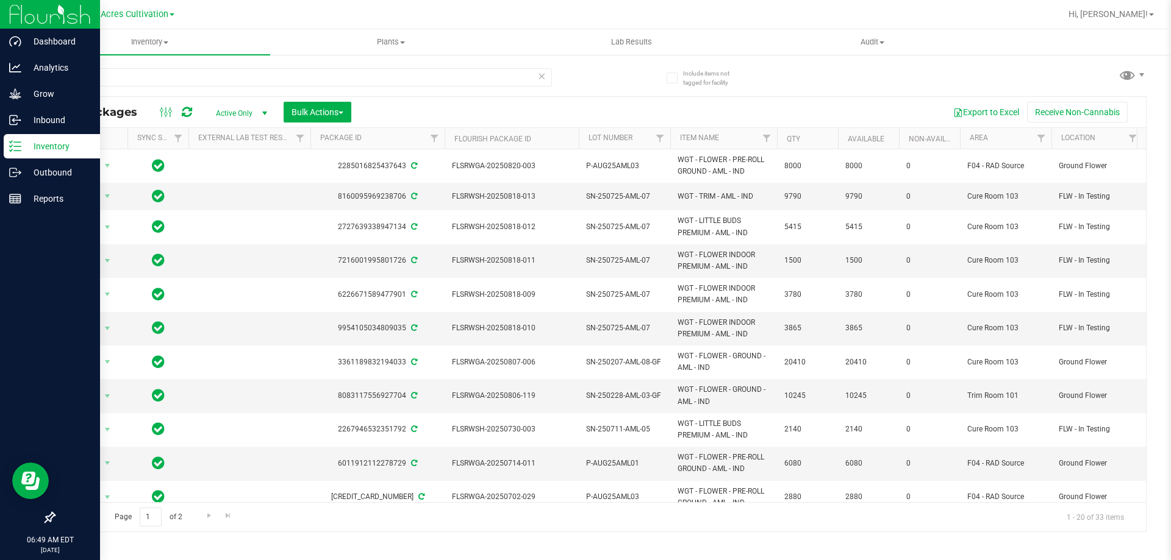
scroll to position [183, 0]
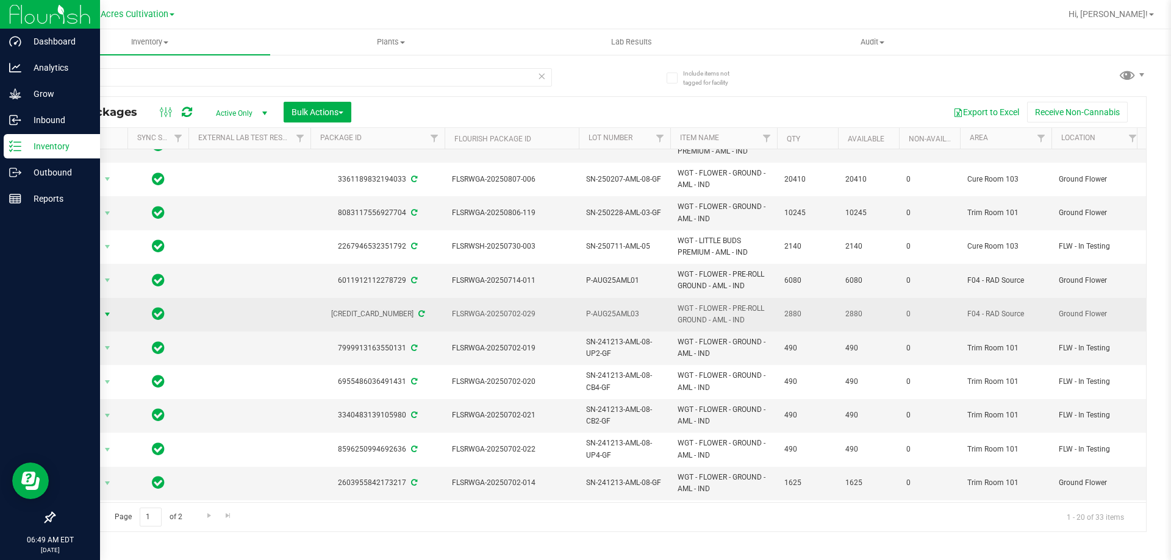
click at [105, 312] on span "select" at bounding box center [107, 315] width 10 height 10
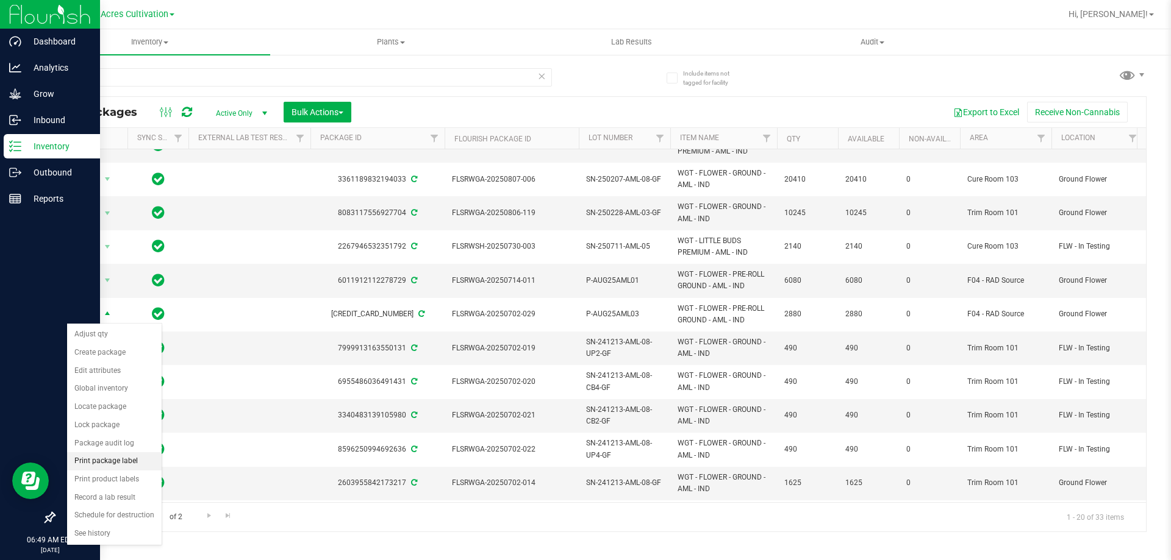
click at [107, 457] on li "Print package label" at bounding box center [114, 461] width 95 height 18
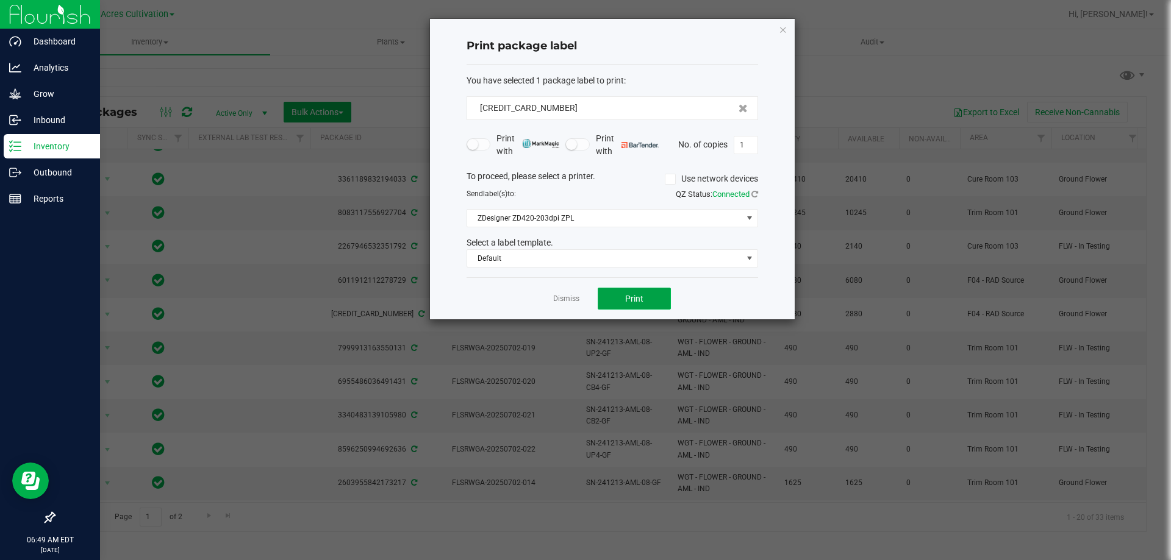
click at [642, 304] on span "Print" at bounding box center [634, 299] width 18 height 10
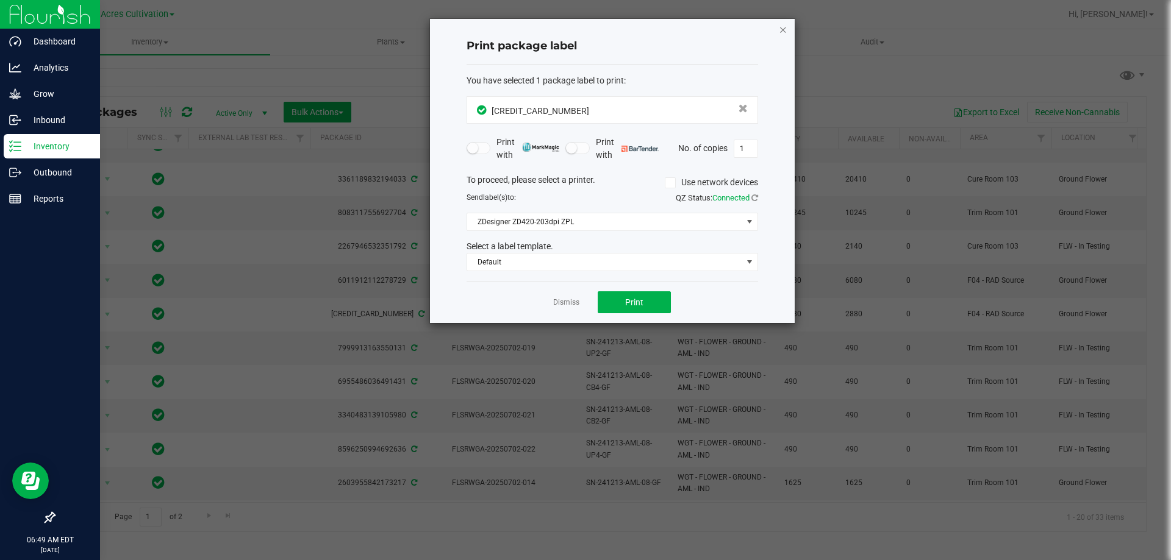
click at [782, 29] on icon "button" at bounding box center [783, 29] width 9 height 15
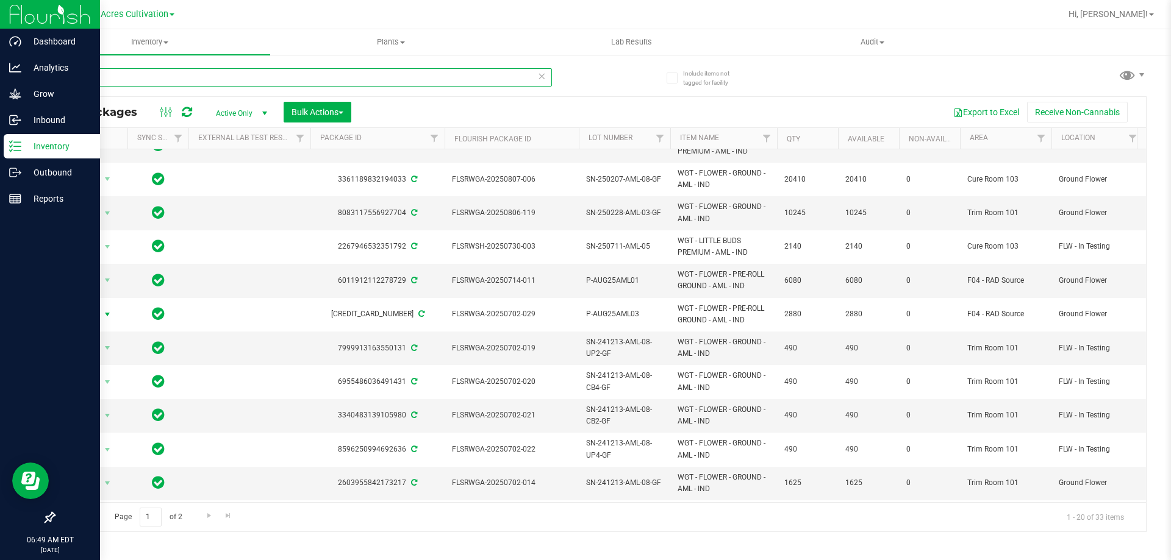
click at [407, 77] on input "aml" at bounding box center [303, 77] width 498 height 18
paste input "0630-BLT-PR-01"
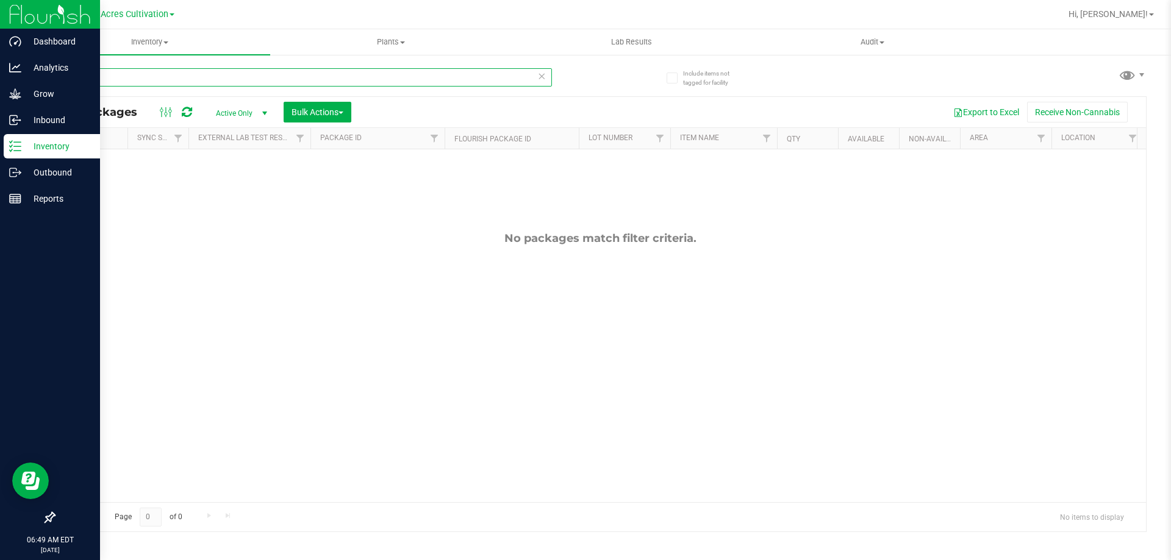
type input "0"
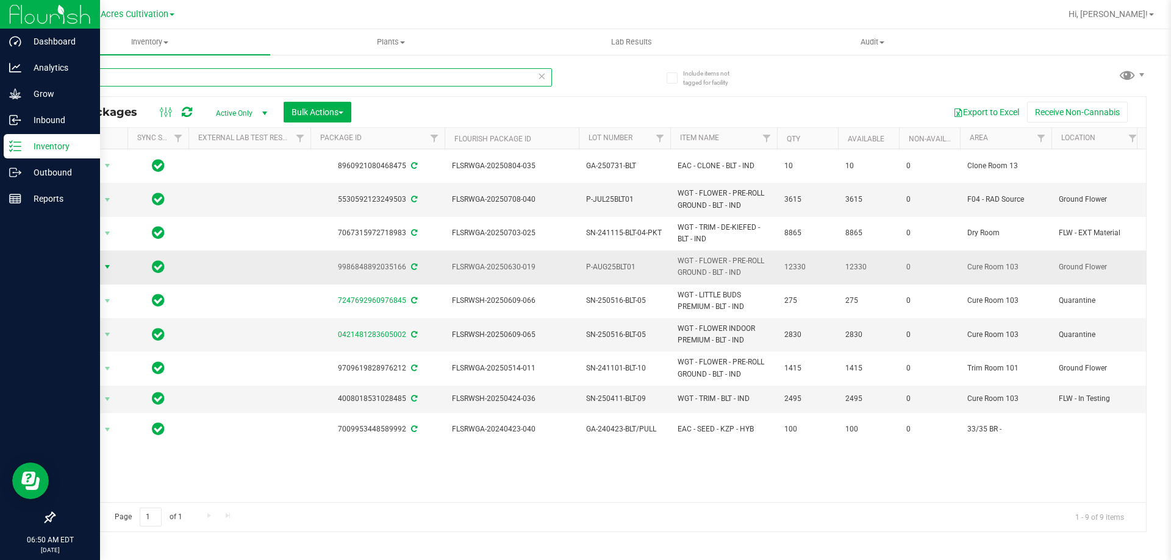
type input "blt"
click at [101, 260] on span "select" at bounding box center [107, 267] width 15 height 17
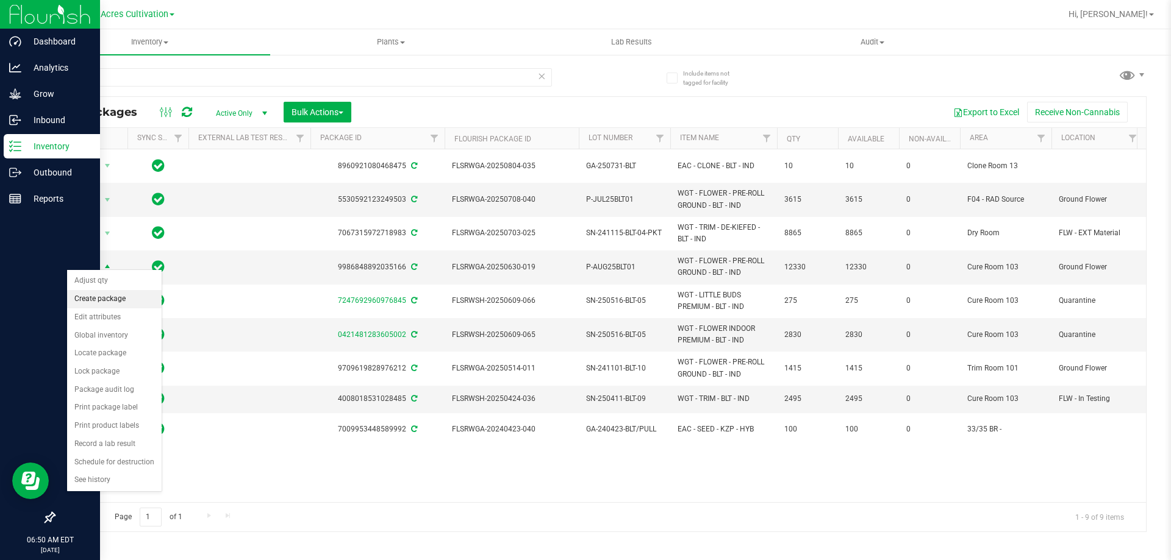
click at [109, 296] on li "Create package" at bounding box center [114, 299] width 95 height 18
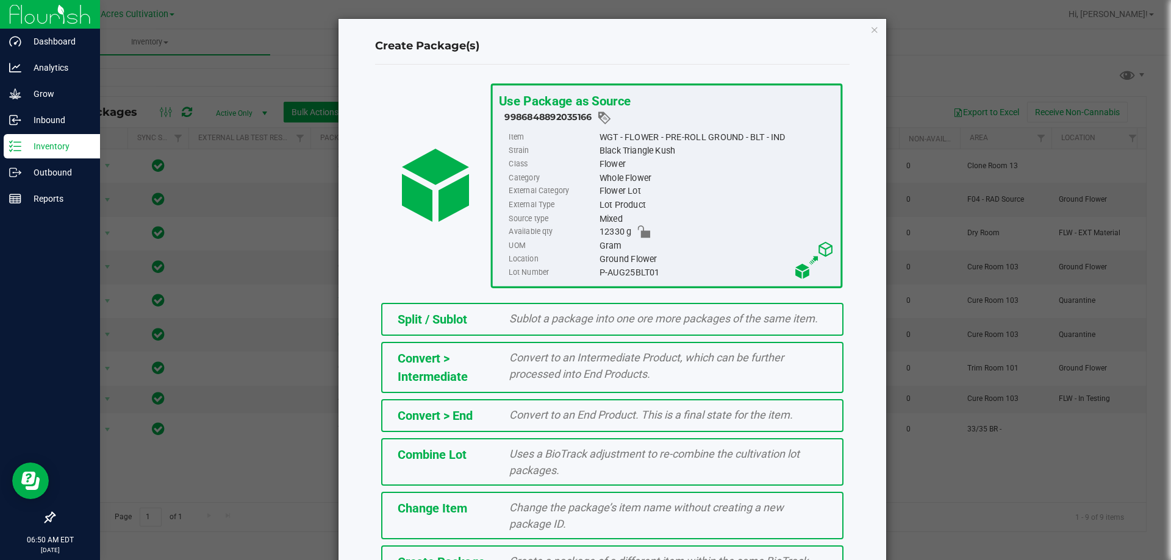
scroll to position [88, 0]
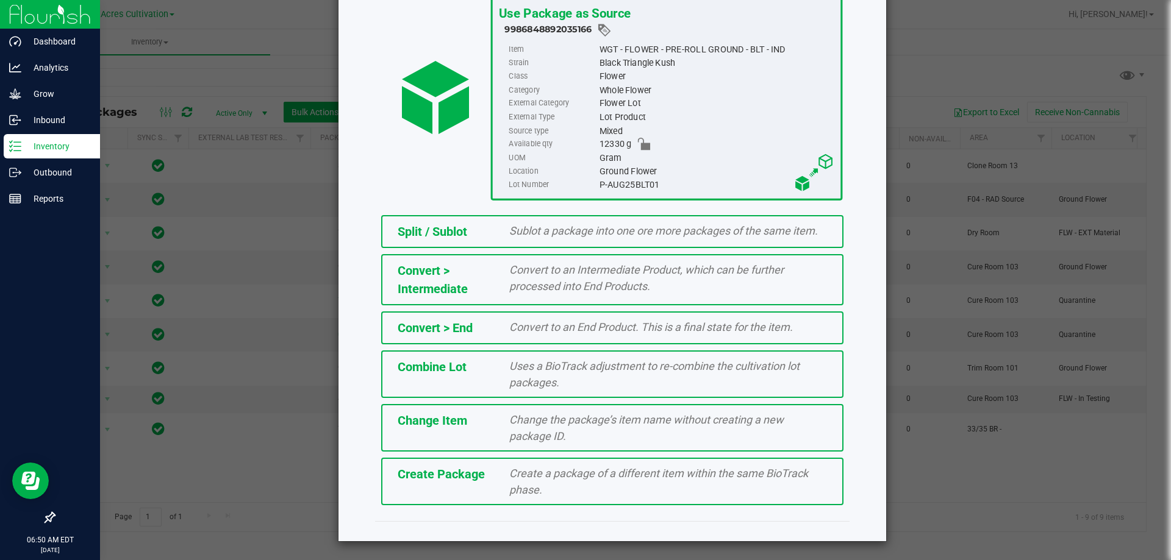
click at [441, 474] on span "Create Package" at bounding box center [441, 474] width 87 height 15
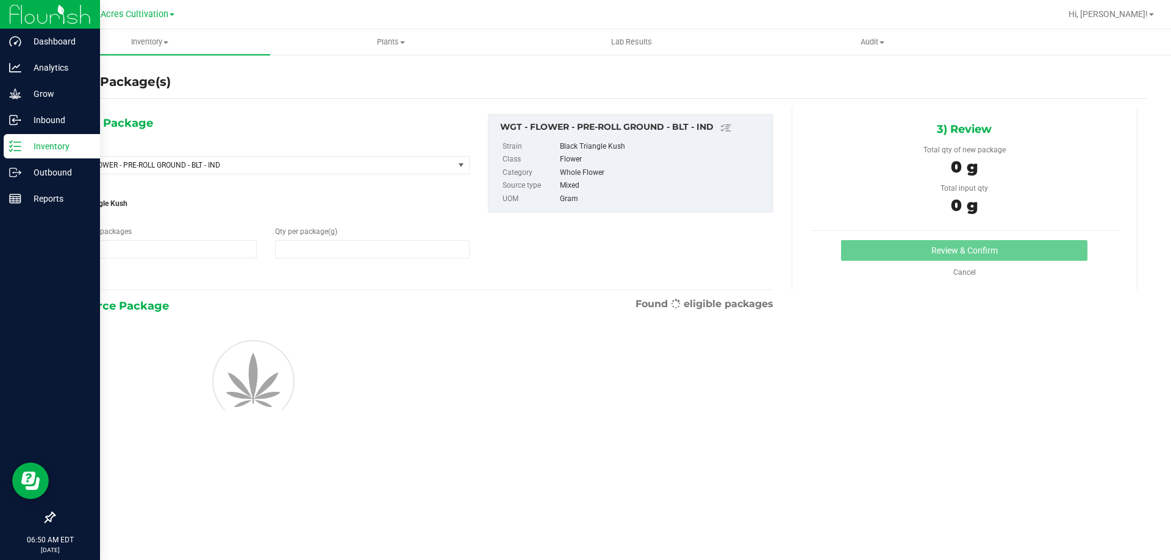
type input "1"
type input "0.0000"
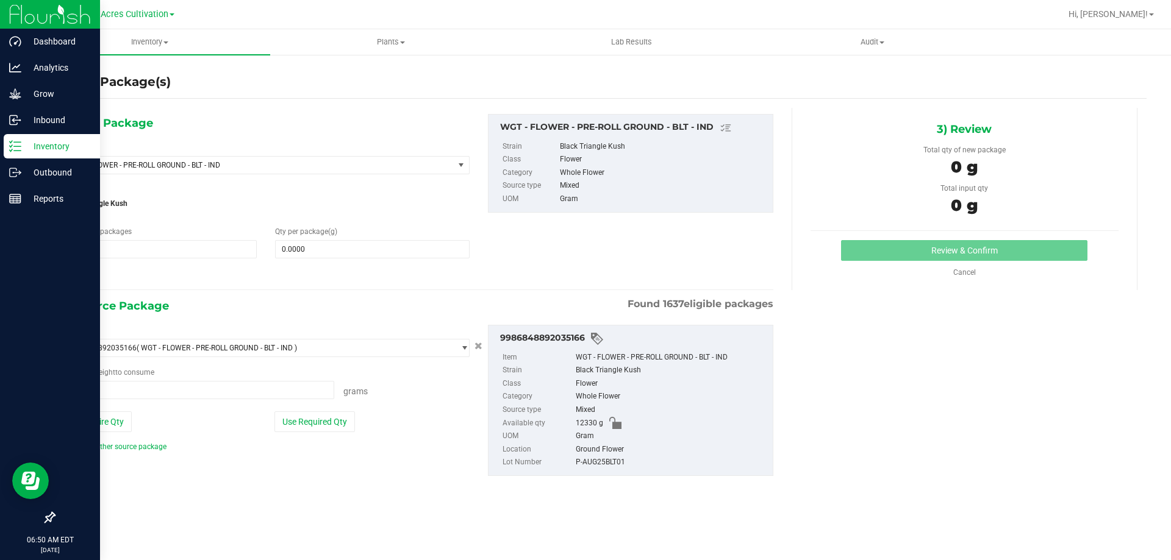
type input "0.0000 g"
click at [392, 237] on div "Qty per package (g) 0.0000 0" at bounding box center [372, 242] width 212 height 32
click at [381, 248] on span at bounding box center [372, 249] width 194 height 18
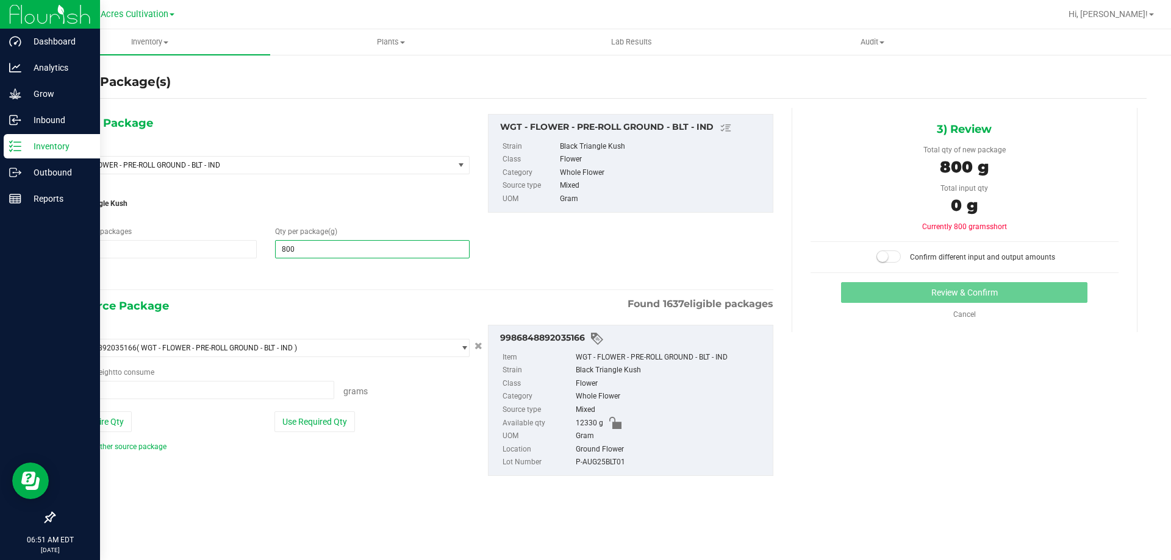
type input "8000"
type input "8,000.0000"
click at [328, 420] on button "Use Required Qty" at bounding box center [314, 422] width 80 height 21
type input "8000.0000 g"
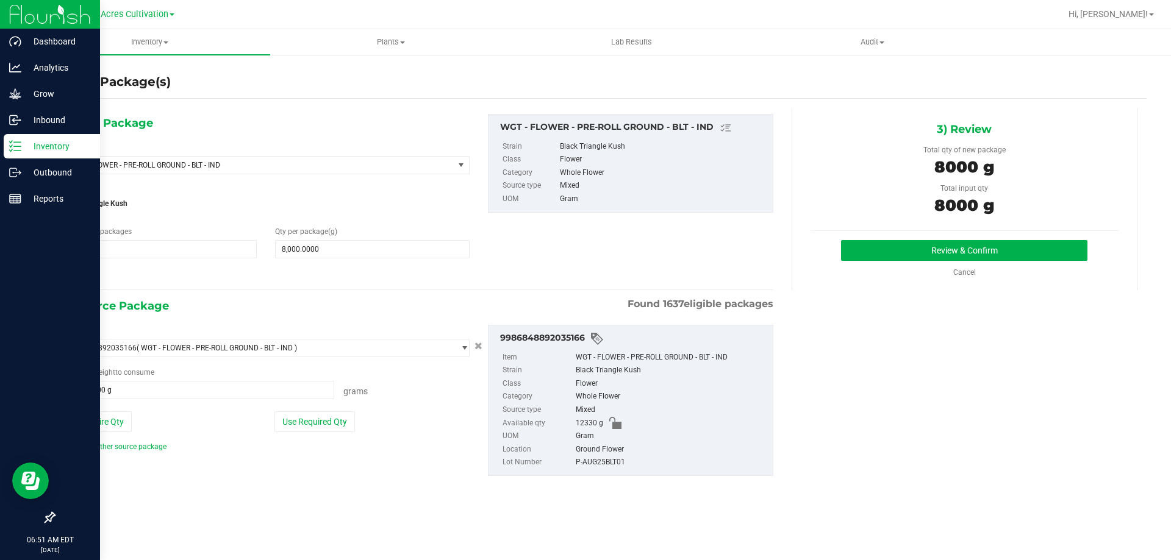
click at [596, 461] on div "P-AUG25BLT01" at bounding box center [671, 462] width 191 height 13
copy div "P-AUG25BLT01"
click at [947, 253] on button "Review & Confirm" at bounding box center [964, 250] width 246 height 21
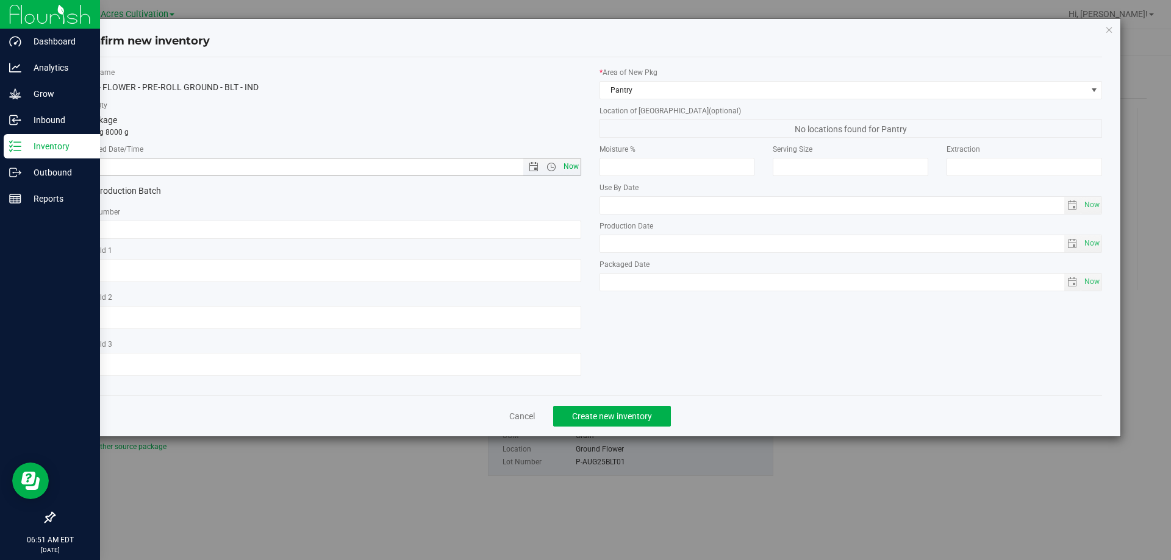
click at [568, 168] on span "Now" at bounding box center [570, 167] width 21 height 18
type input "[DATE] 6:51 AM"
click at [527, 230] on input "text" at bounding box center [329, 230] width 503 height 18
paste input "P-AUG25BLT01"
type input "P-AUG25BLT01"
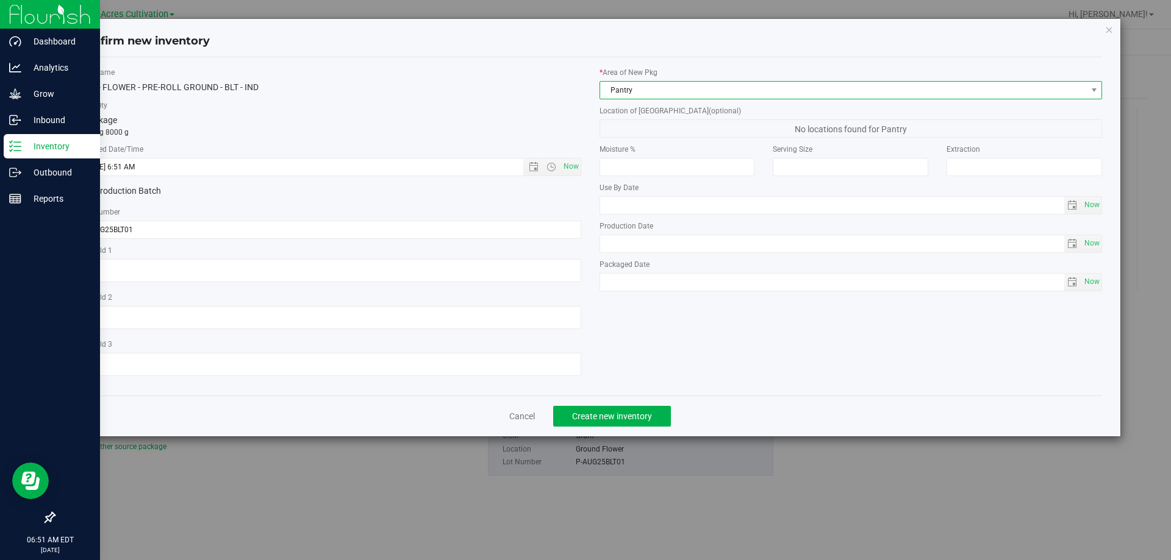
click at [665, 83] on span "Pantry" at bounding box center [843, 90] width 487 height 17
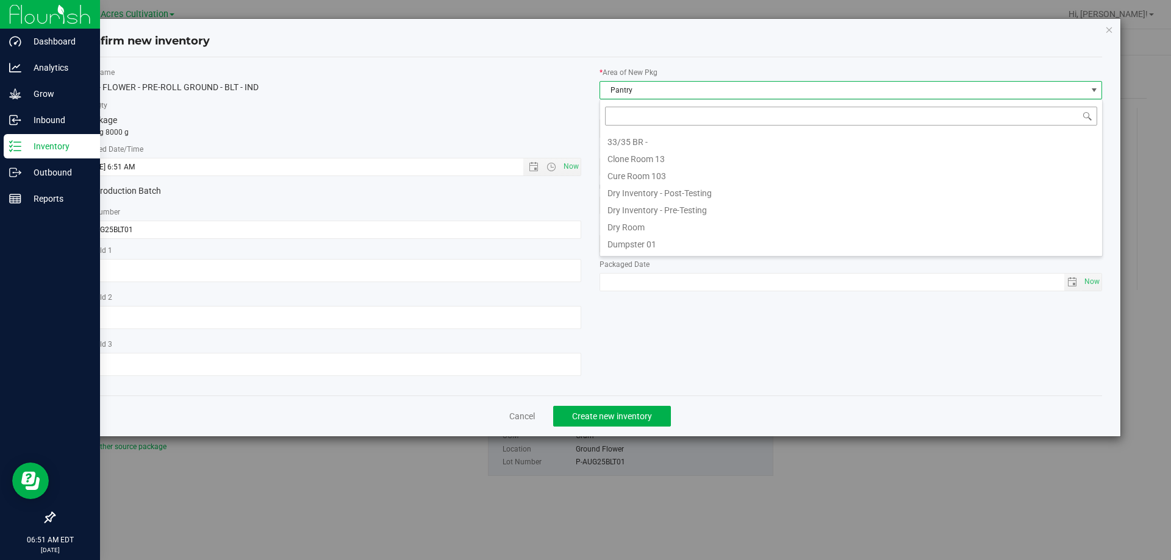
scroll to position [100, 0]
click at [658, 198] on li "F04 - RAD Source" at bounding box center [851, 193] width 502 height 17
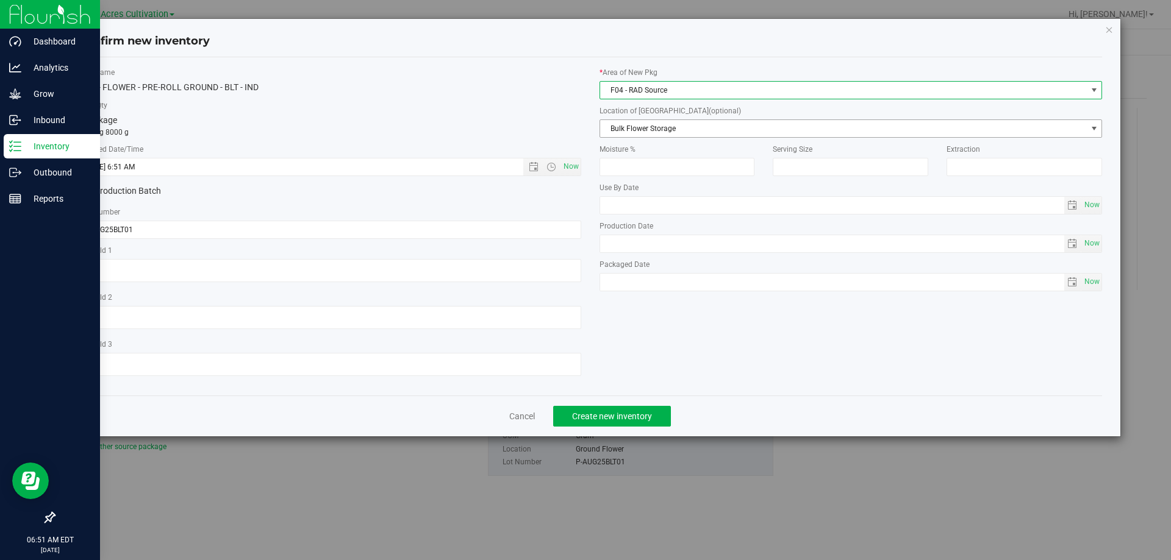
click at [676, 128] on span "Bulk Flower Storage" at bounding box center [843, 128] width 487 height 17
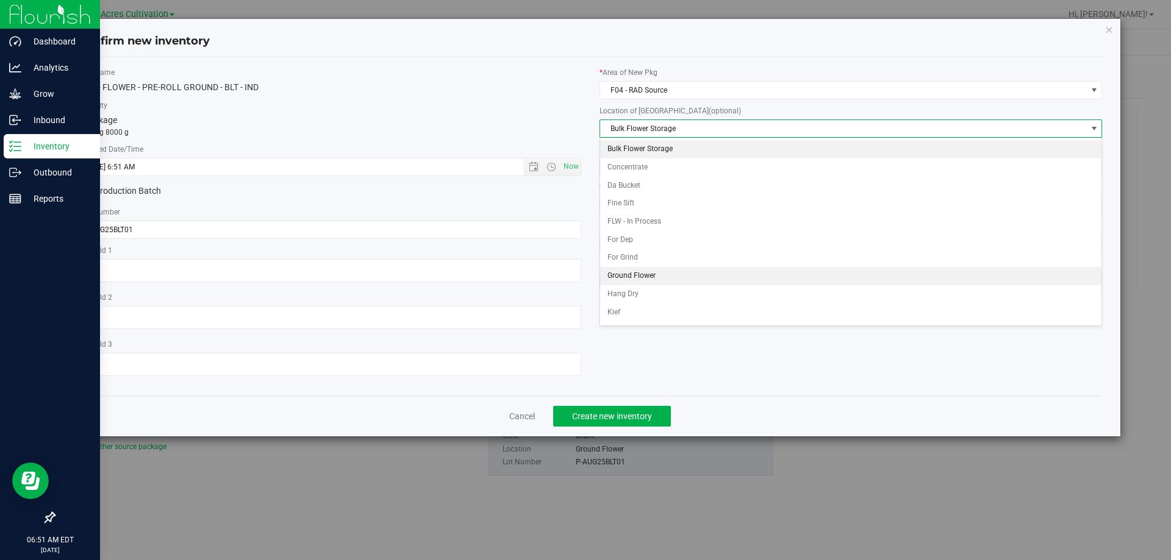
click at [642, 271] on li "Ground Flower" at bounding box center [851, 276] width 502 height 18
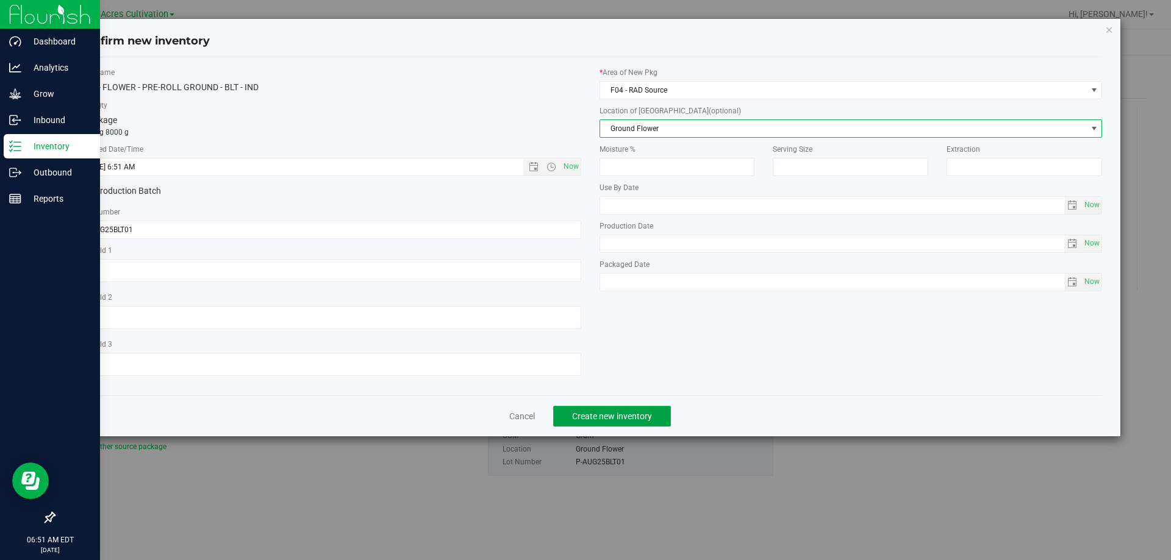
click at [637, 408] on button "Create new inventory" at bounding box center [612, 416] width 118 height 21
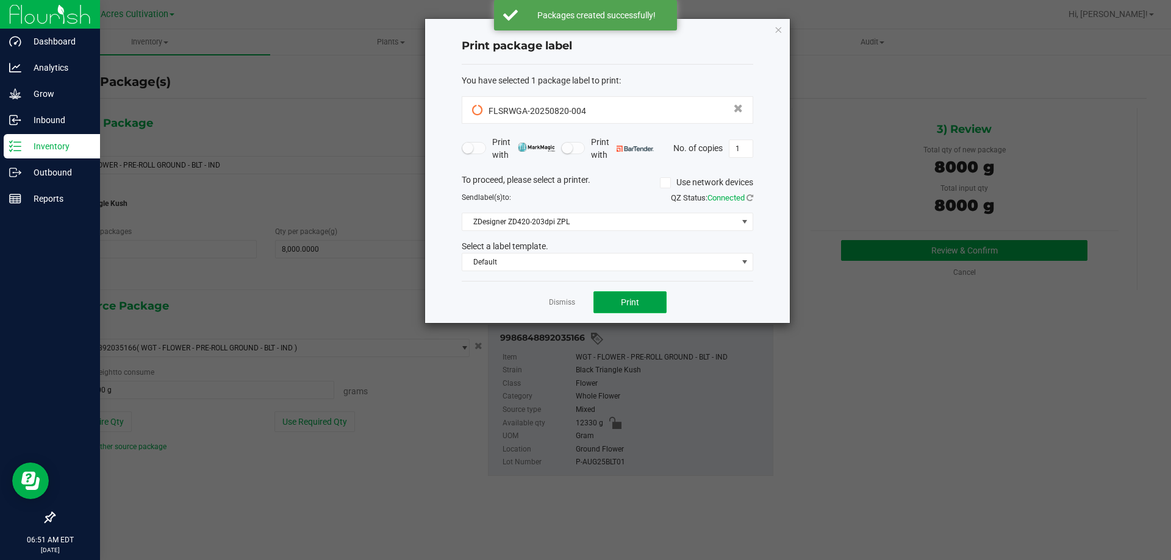
click at [643, 301] on button "Print" at bounding box center [629, 302] width 73 height 22
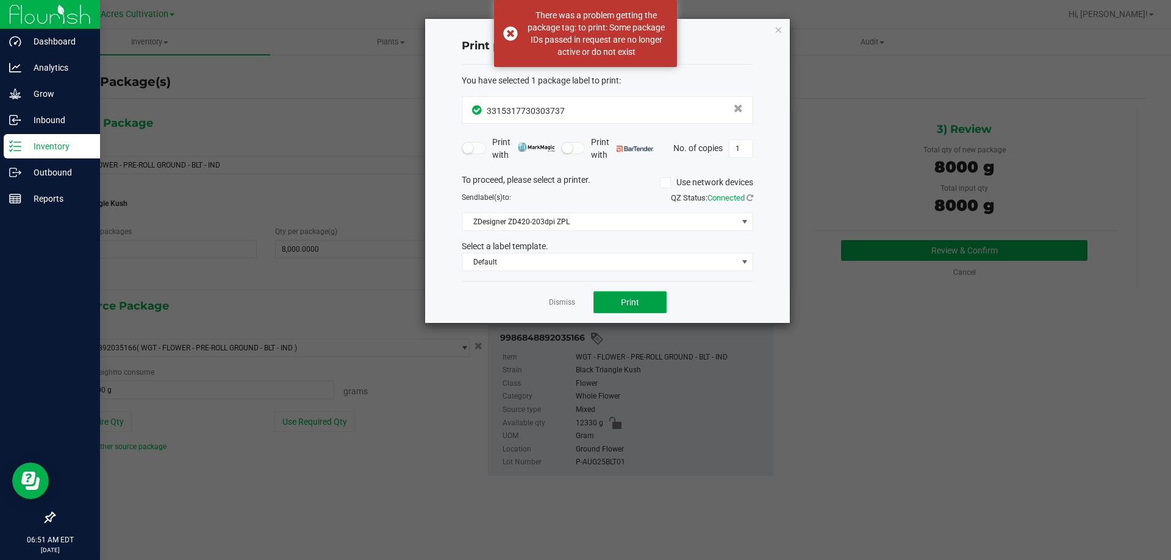
click at [606, 303] on button "Print" at bounding box center [629, 302] width 73 height 22
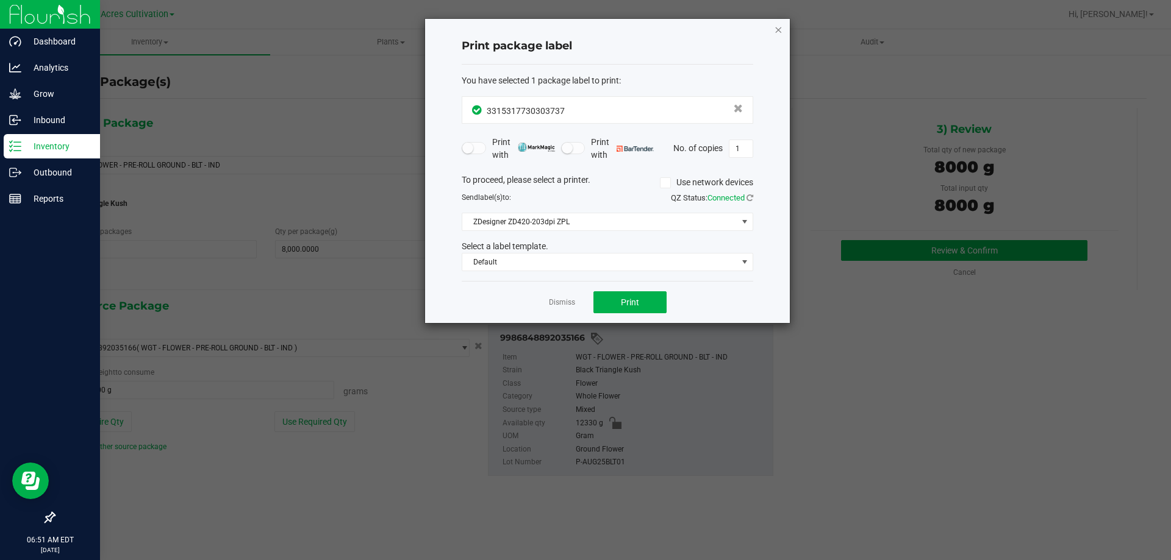
click at [776, 30] on icon "button" at bounding box center [778, 29] width 9 height 15
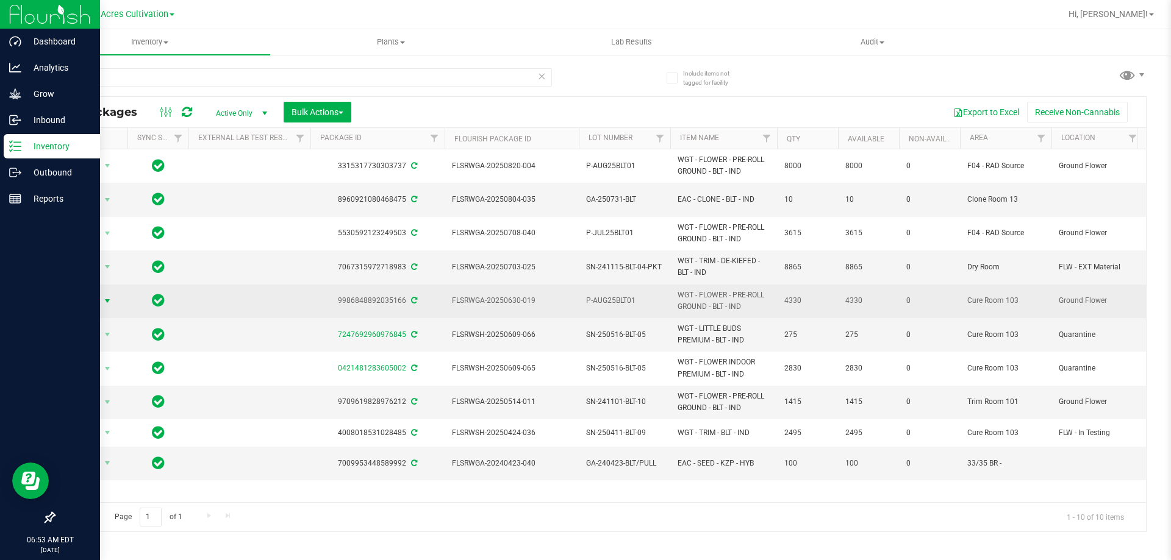
click at [108, 296] on span "select" at bounding box center [107, 301] width 10 height 10
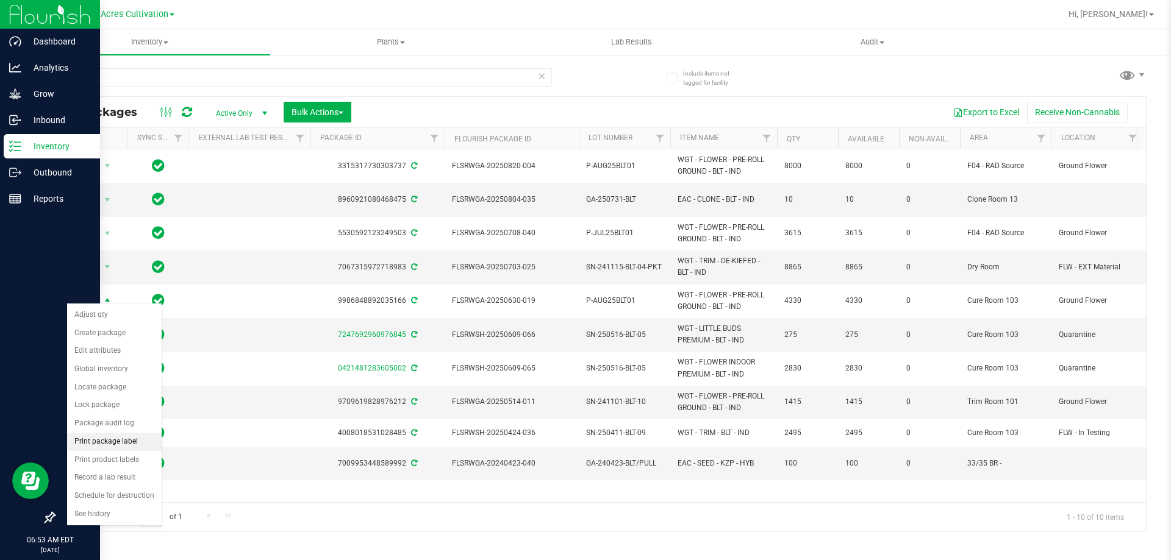
click at [107, 442] on li "Print package label" at bounding box center [114, 442] width 95 height 18
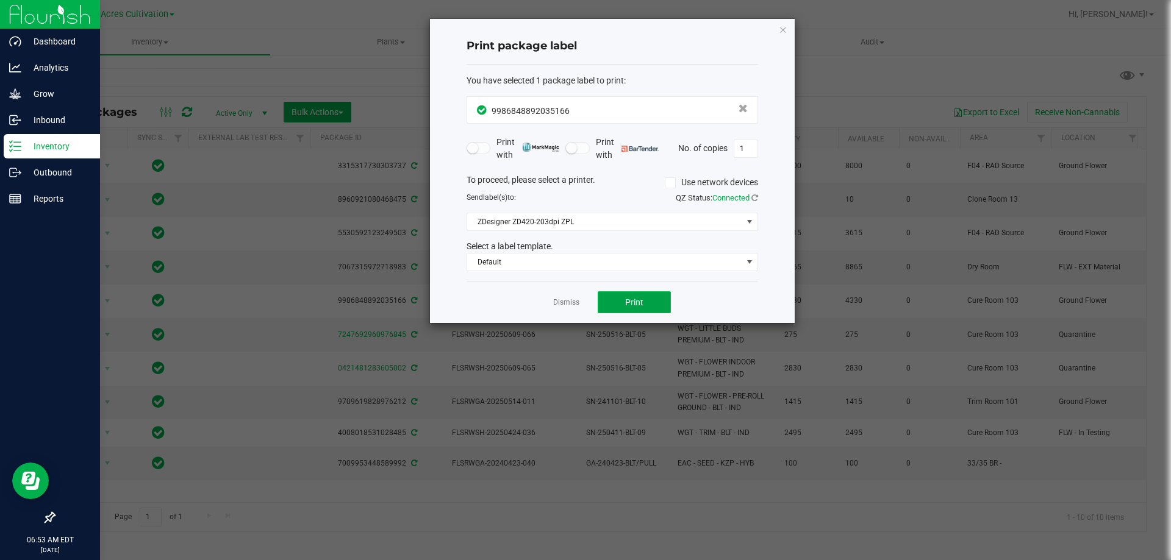
click at [630, 302] on span "Print" at bounding box center [634, 303] width 18 height 10
click at [779, 27] on icon "button" at bounding box center [783, 29] width 9 height 15
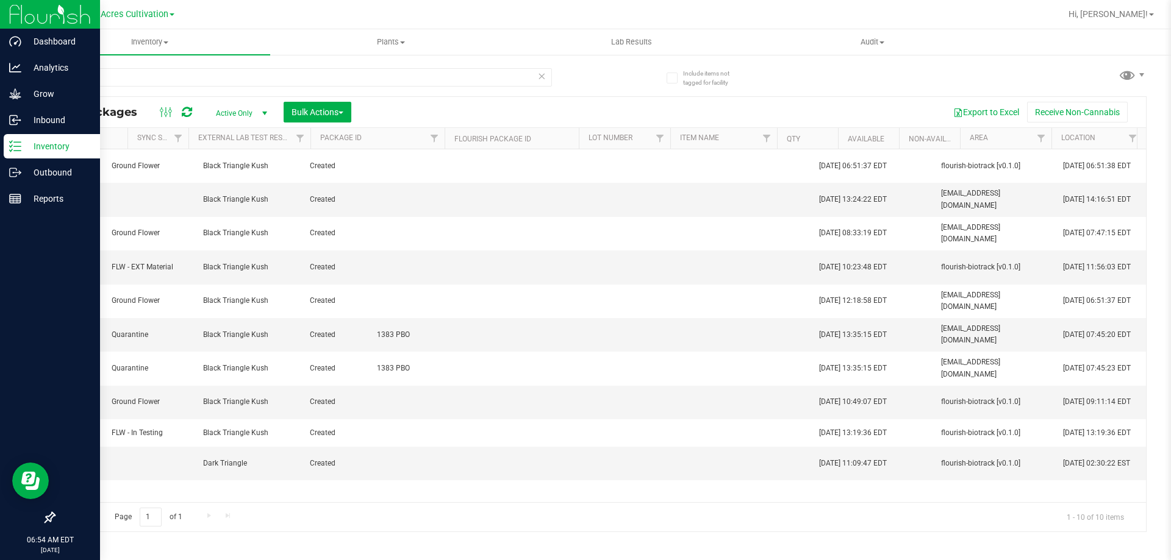
scroll to position [0, 947]
